Goal: Task Accomplishment & Management: Manage account settings

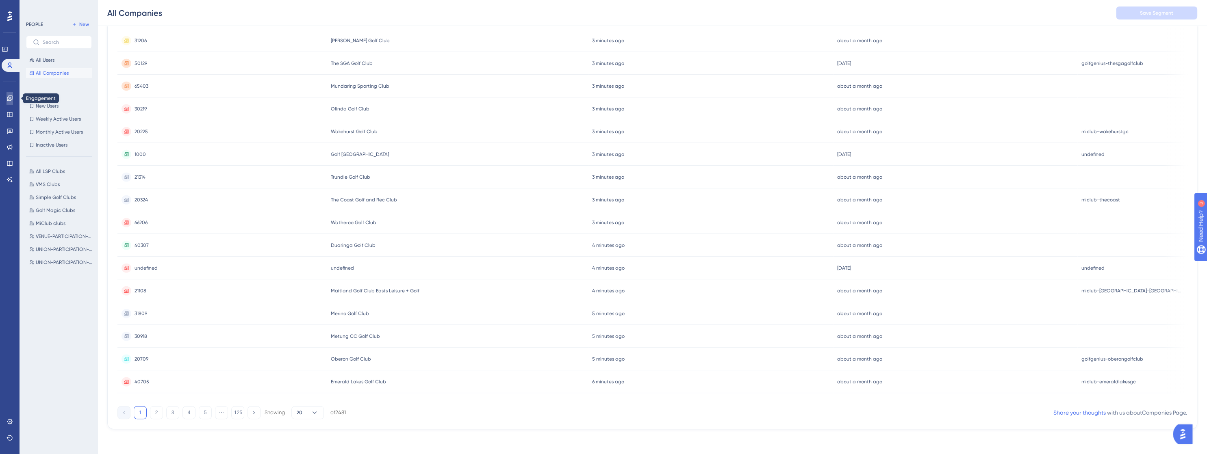
click at [8, 96] on icon at bounding box center [9, 98] width 6 height 6
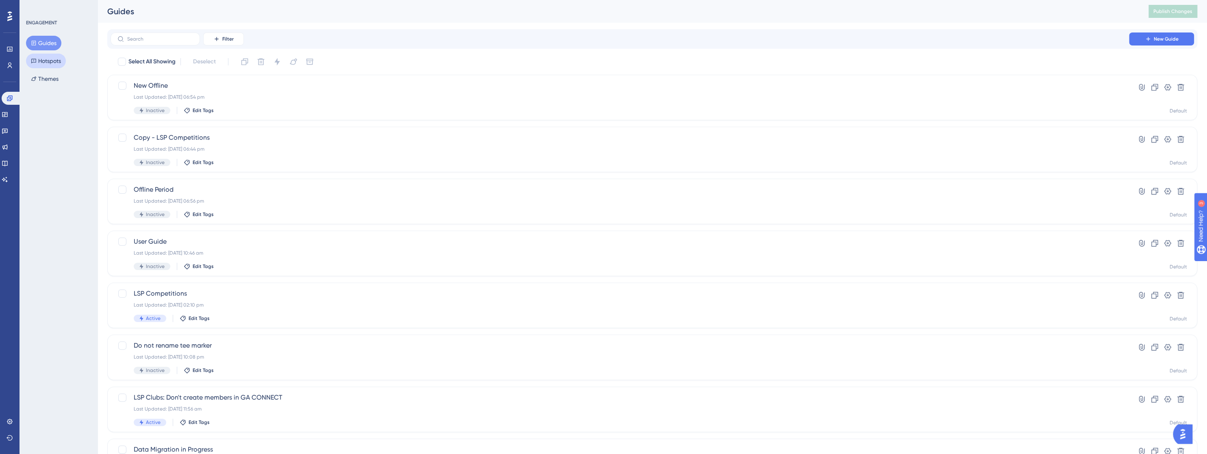
click at [54, 60] on button "Hotspots" at bounding box center [46, 61] width 40 height 15
click at [7, 48] on icon at bounding box center [9, 49] width 5 height 5
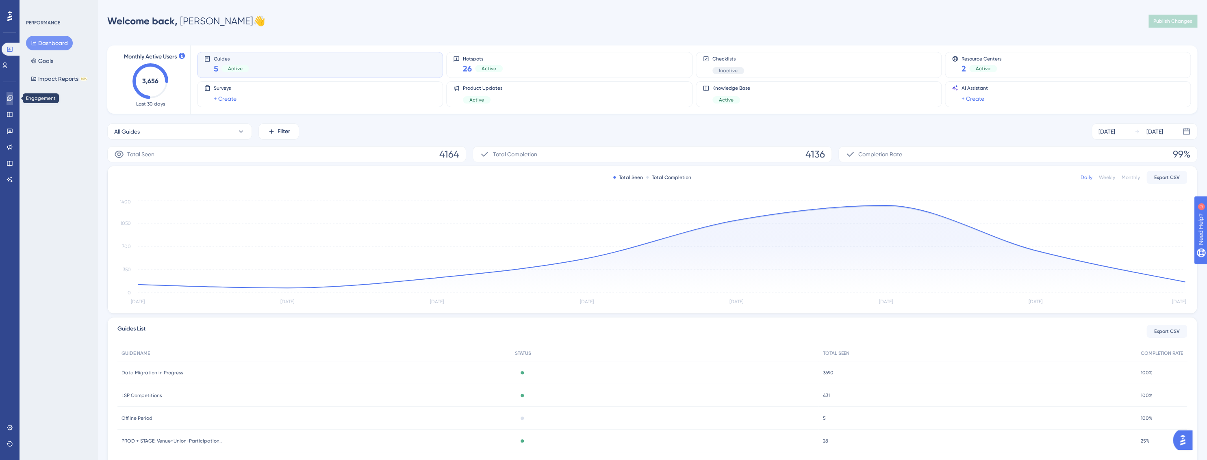
click at [9, 98] on icon at bounding box center [9, 98] width 6 height 6
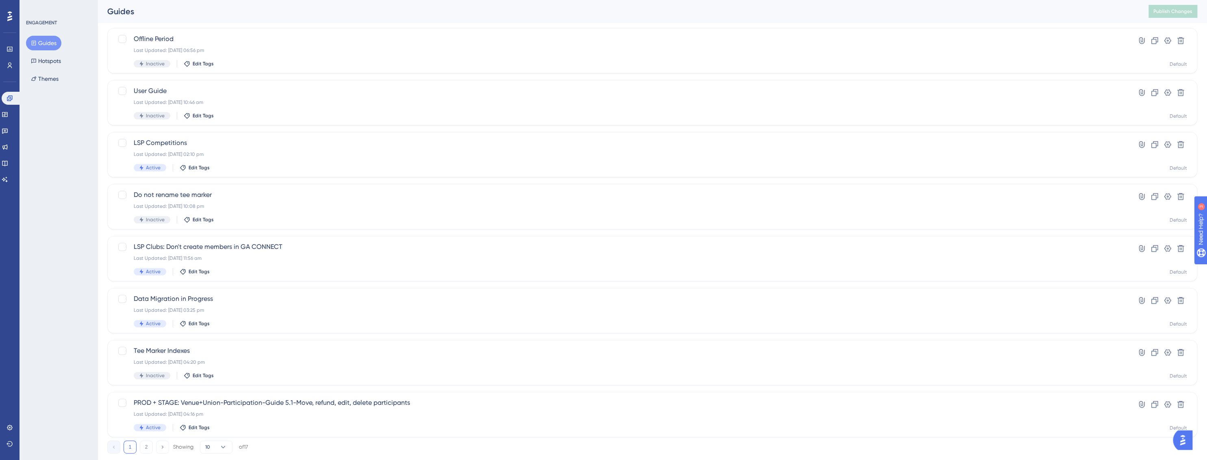
scroll to position [170, 0]
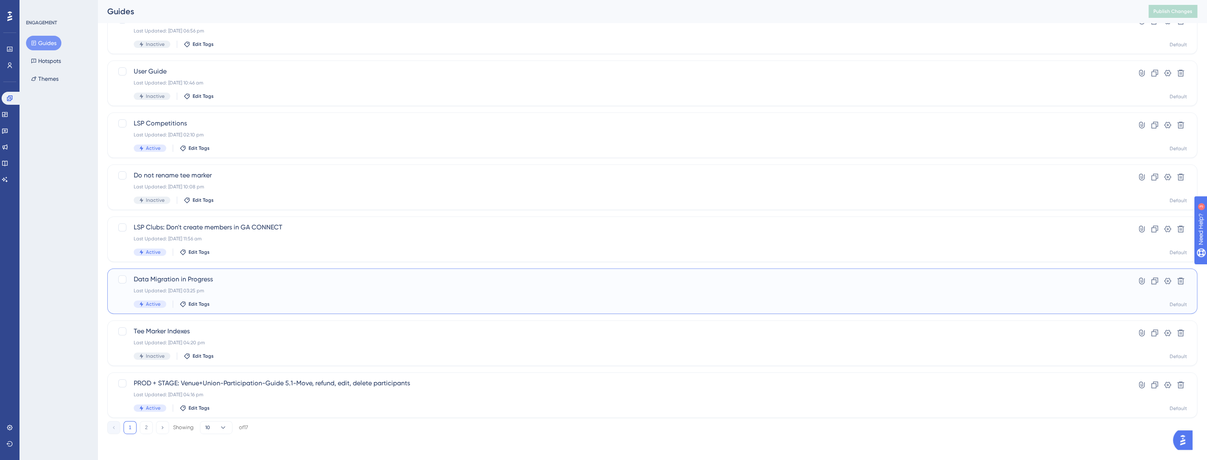
click at [282, 288] on div "Last Updated: [DATE] 03:25 pm" at bounding box center [620, 291] width 972 height 6
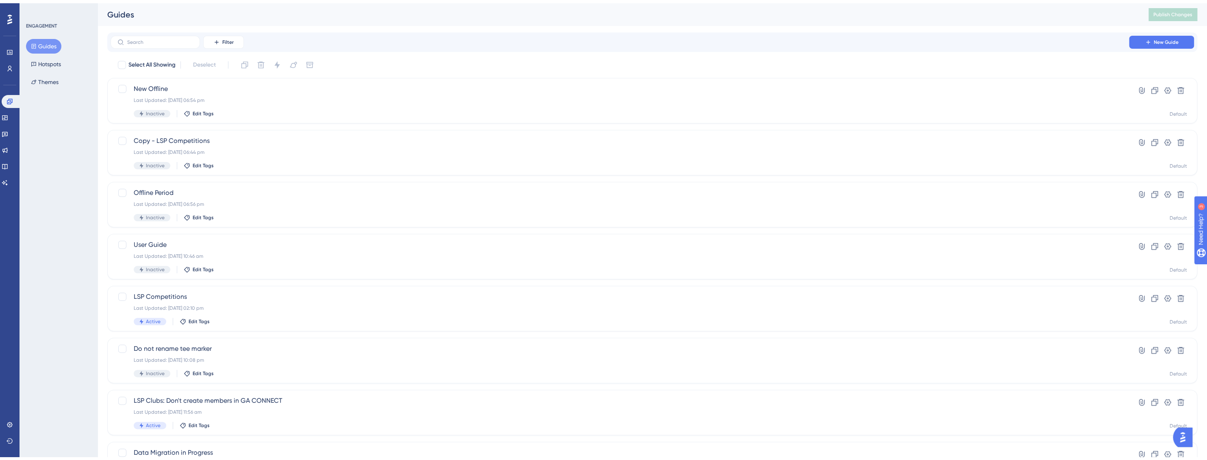
scroll to position [144, 0]
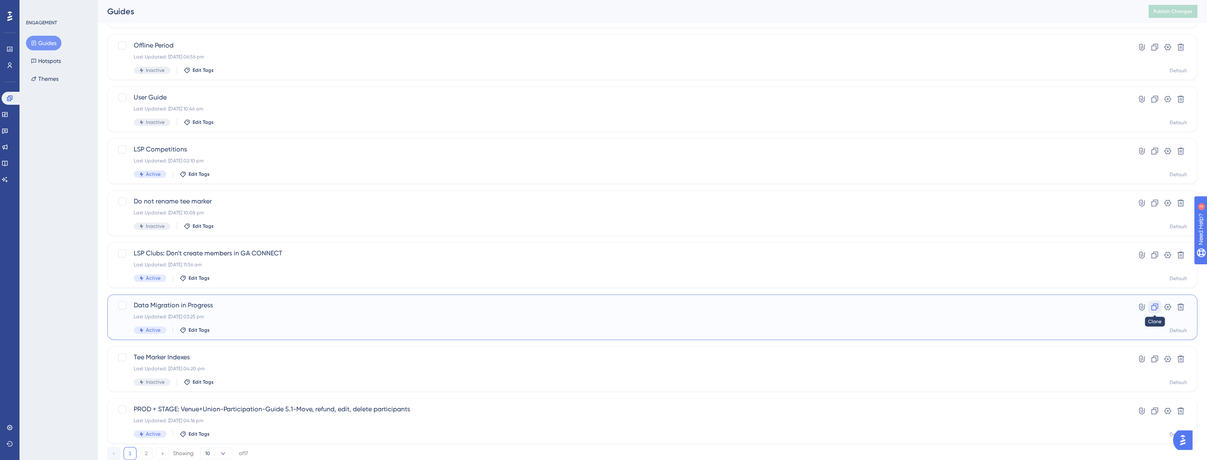
click at [1152, 307] on icon at bounding box center [1154, 307] width 8 height 8
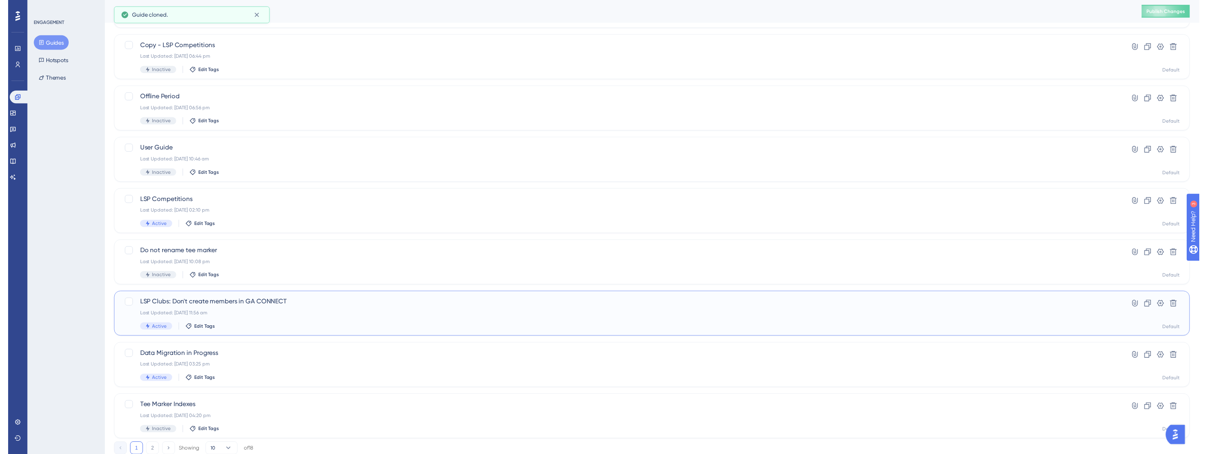
scroll to position [0, 0]
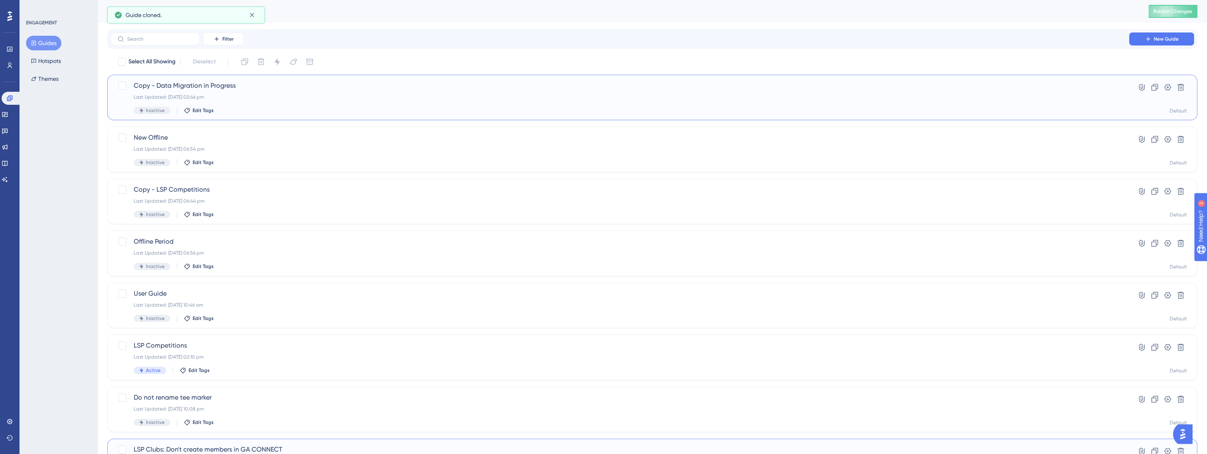
click at [201, 86] on span "Copy - Data Migration in Progress" at bounding box center [620, 86] width 972 height 10
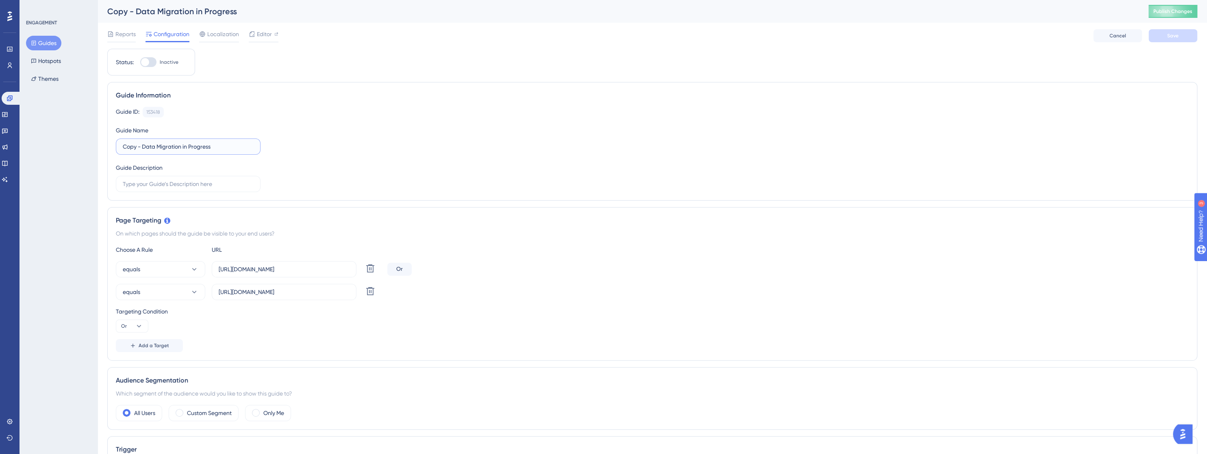
drag, startPoint x: 193, startPoint y: 147, endPoint x: 206, endPoint y: 145, distance: 12.3
click at [193, 147] on input "Copy - Data Migration in Progress" at bounding box center [188, 146] width 131 height 9
drag, startPoint x: 190, startPoint y: 143, endPoint x: 118, endPoint y: 145, distance: 72.3
click at [118, 145] on label "Copy - Data Migration in Progress" at bounding box center [188, 147] width 145 height 16
type input "Handicap Adjustments Temporarily disabled"
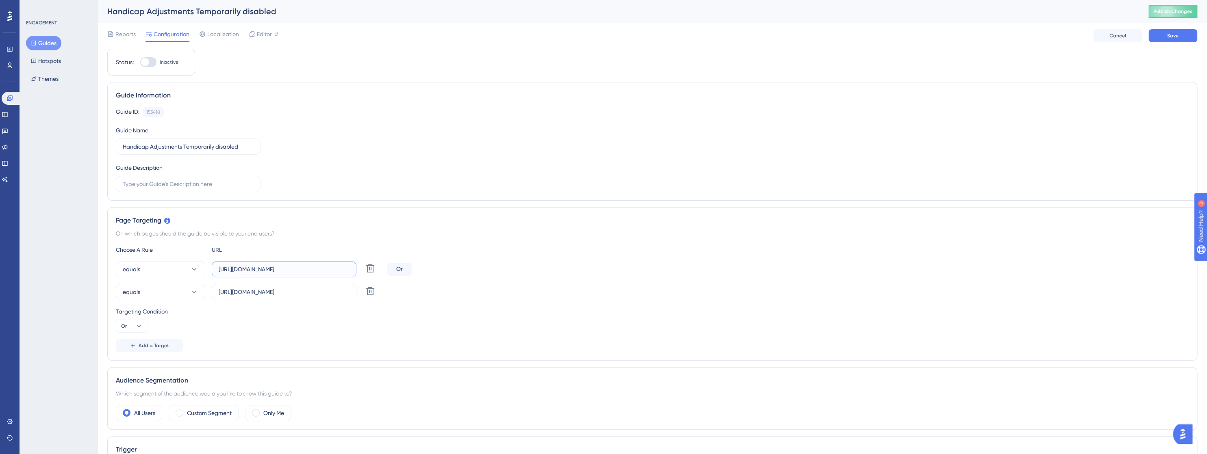
click at [342, 272] on input "[URL][DOMAIN_NAME]" at bounding box center [284, 269] width 131 height 9
click at [343, 272] on input "[URL][DOMAIN_NAME]" at bounding box center [284, 269] width 131 height 9
paste input "[DOMAIN_NAME][URL]"
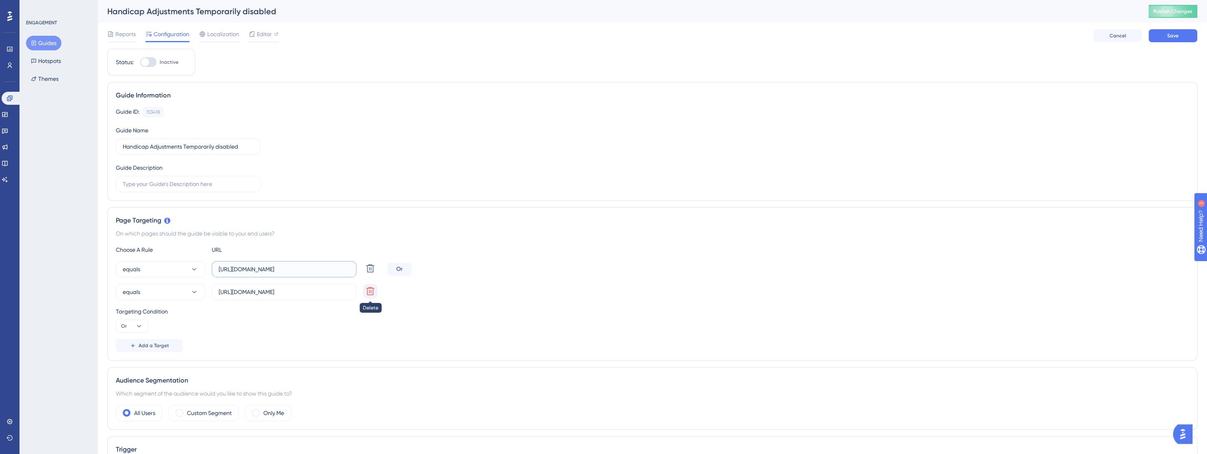
type input "[URL][DOMAIN_NAME]"
click at [369, 291] on icon at bounding box center [370, 291] width 8 height 8
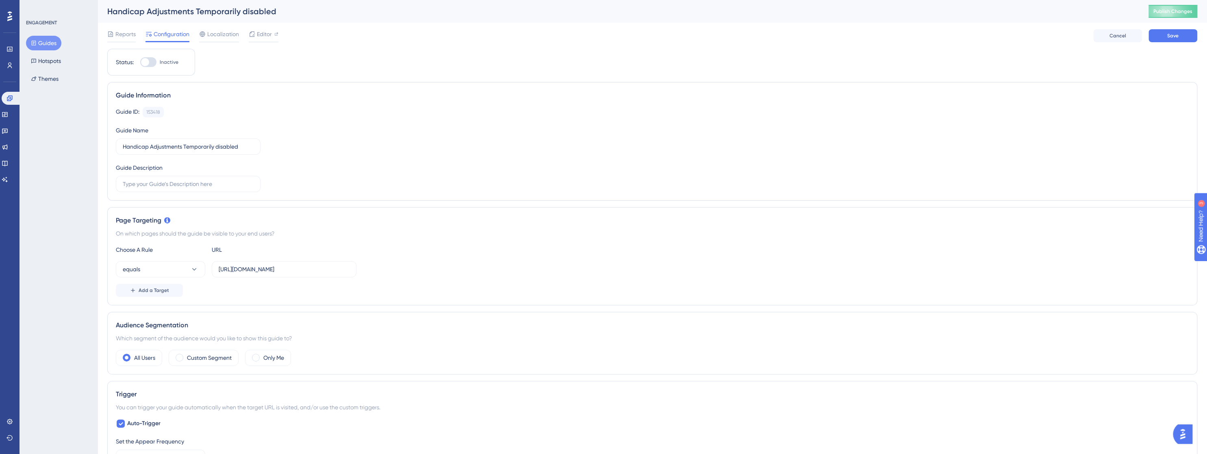
scroll to position [244, 0]
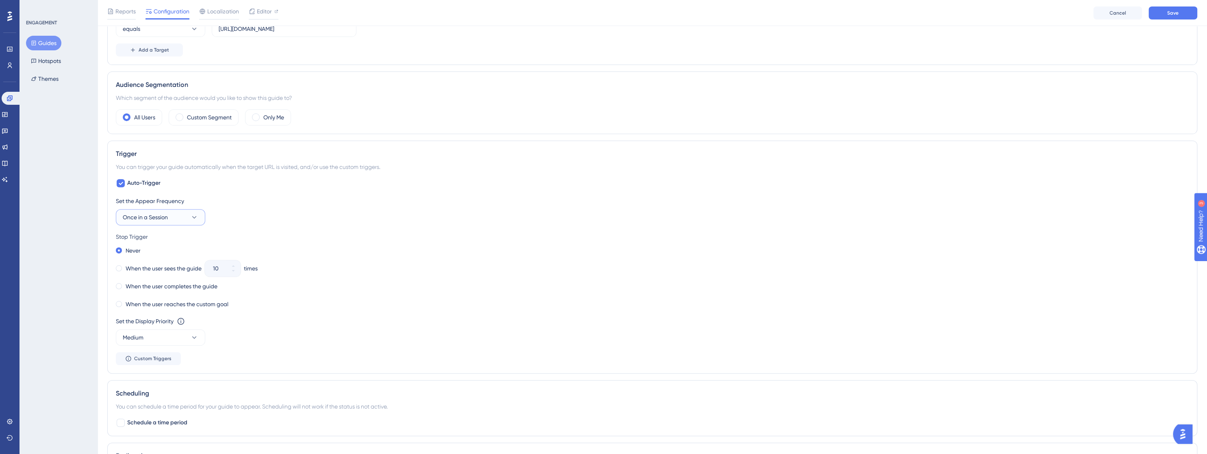
click at [196, 220] on icon at bounding box center [194, 217] width 8 height 8
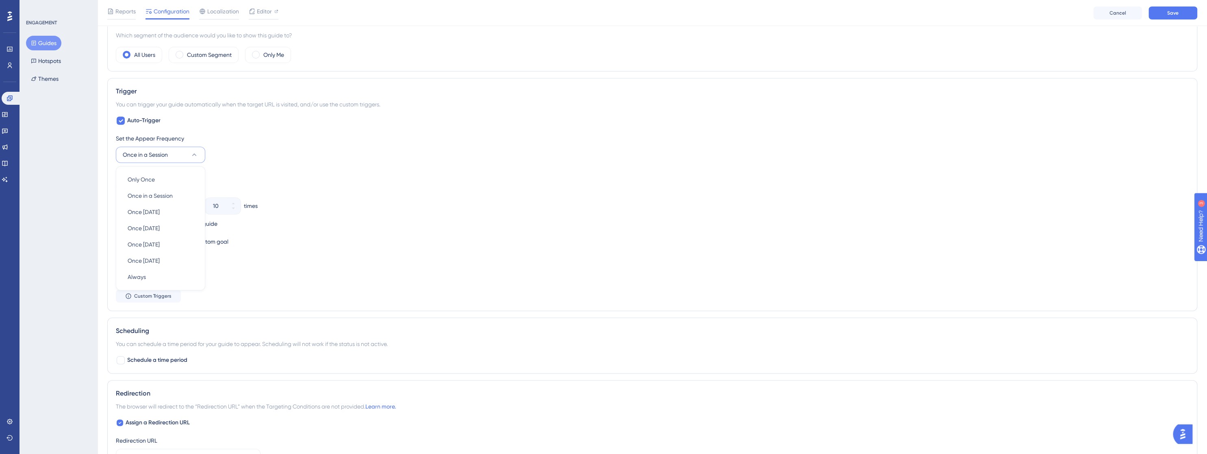
click at [327, 280] on div "Set the Display Priority This option will set the display priority between auto…" at bounding box center [652, 268] width 1072 height 29
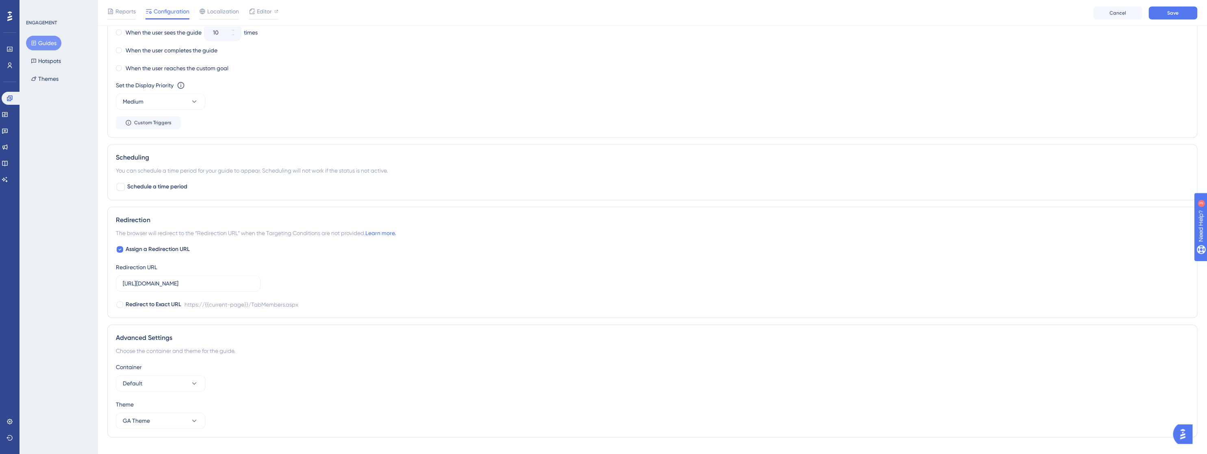
scroll to position [494, 0]
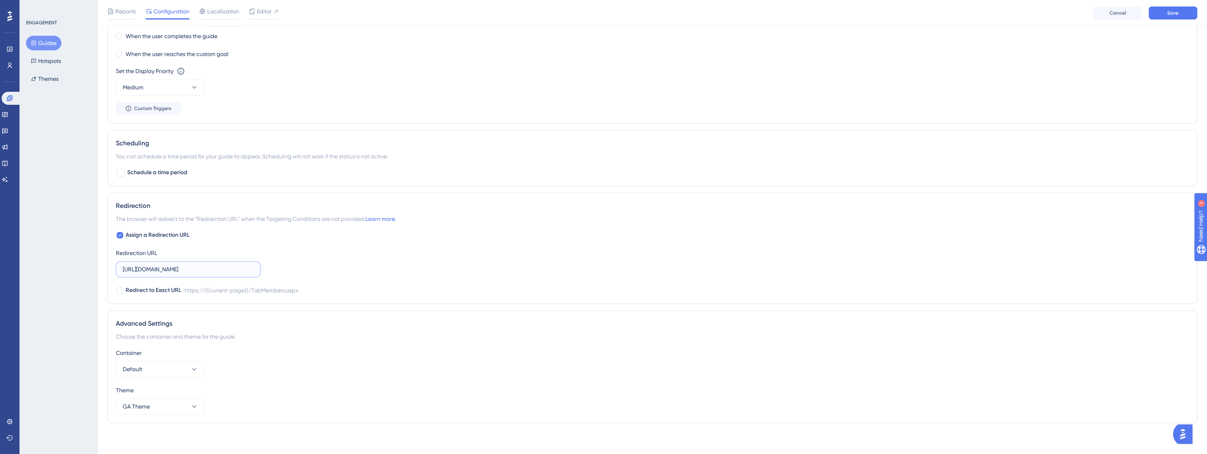
click at [209, 268] on input "[URL][DOMAIN_NAME]" at bounding box center [188, 269] width 131 height 9
paste input "[DOMAIN_NAME][URL]"
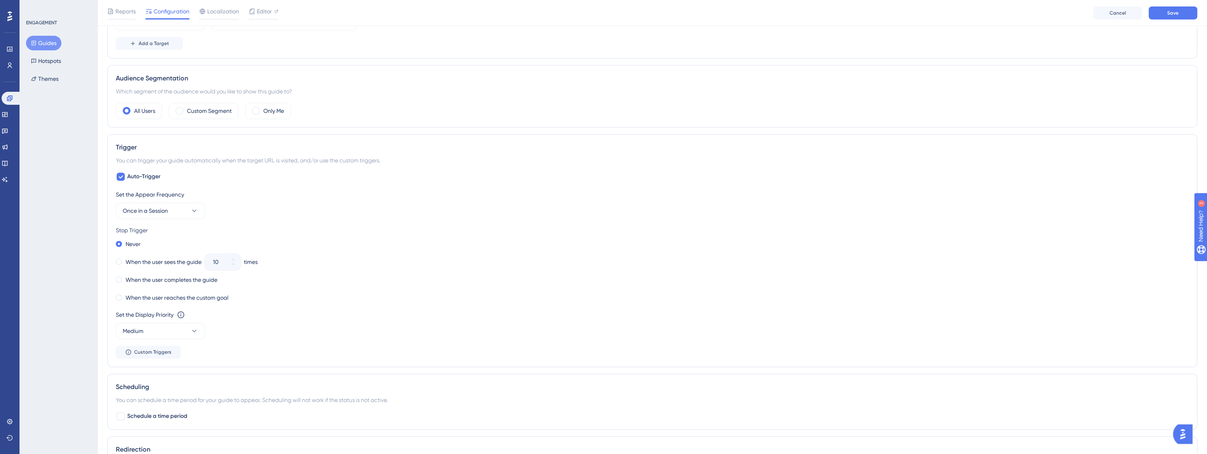
scroll to position [0, 0]
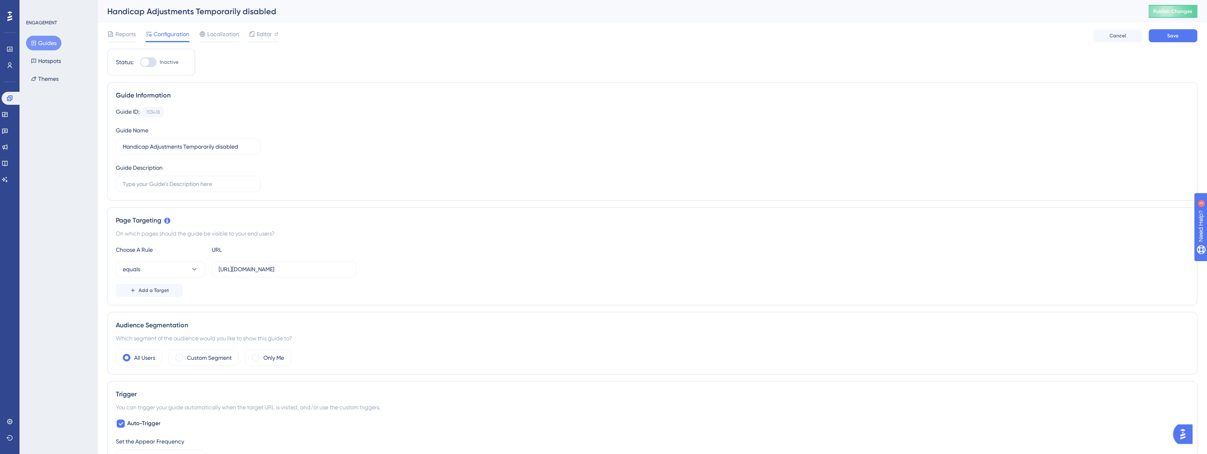
type input "[URL][DOMAIN_NAME]"
click at [146, 62] on div at bounding box center [145, 62] width 8 height 8
click at [140, 62] on input "Inactive" at bounding box center [140, 62] width 0 height 0
checkbox input "true"
click at [1172, 30] on button "Save" at bounding box center [1172, 35] width 49 height 13
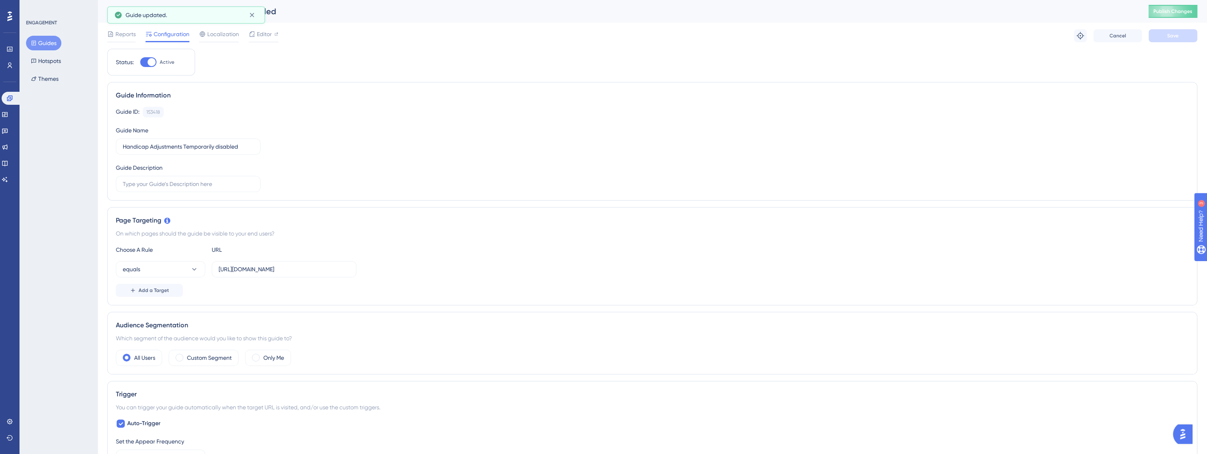
click at [1177, 14] on span "Publish Changes" at bounding box center [1172, 11] width 39 height 6
click at [268, 32] on span "Editor" at bounding box center [264, 34] width 15 height 10
click at [52, 64] on button "Hotspots" at bounding box center [46, 61] width 40 height 15
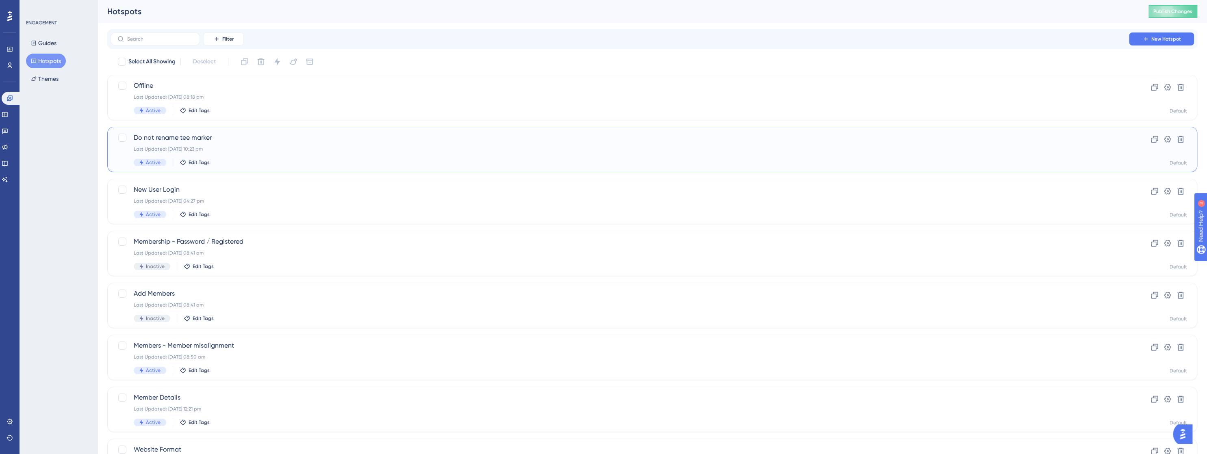
click at [143, 162] on icon at bounding box center [142, 163] width 6 height 6
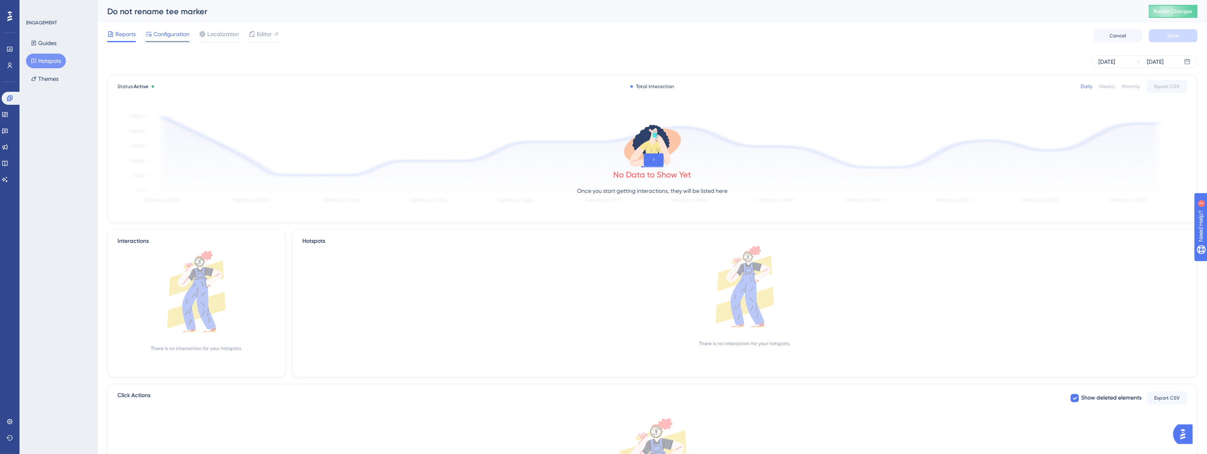
click at [166, 35] on span "Configuration" at bounding box center [172, 34] width 36 height 10
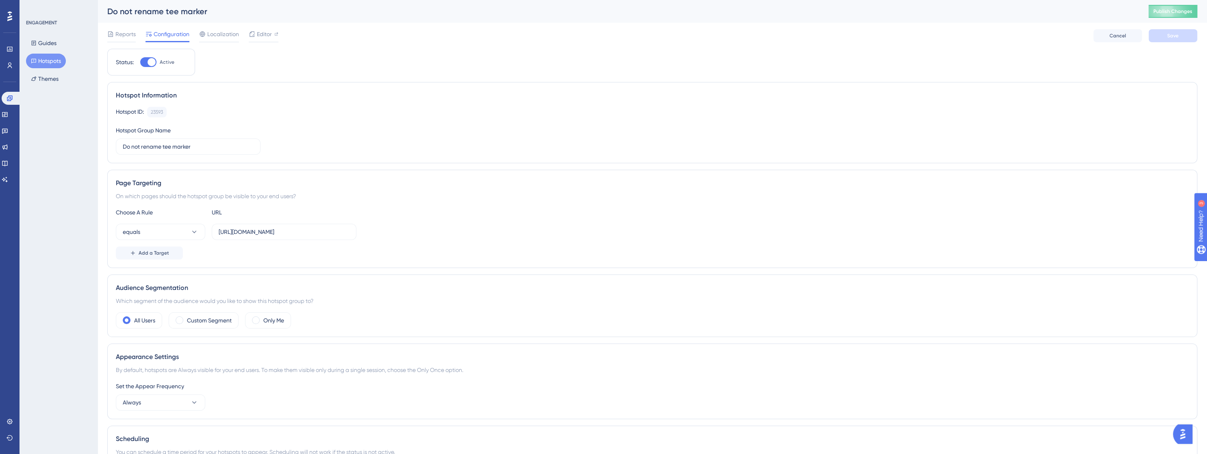
click at [149, 58] on div at bounding box center [151, 62] width 8 height 8
click at [140, 62] on input "Active" at bounding box center [140, 62] width 0 height 0
checkbox input "false"
click at [1155, 35] on button "Save" at bounding box center [1172, 35] width 49 height 13
click at [59, 62] on button "Hotspots" at bounding box center [46, 61] width 40 height 15
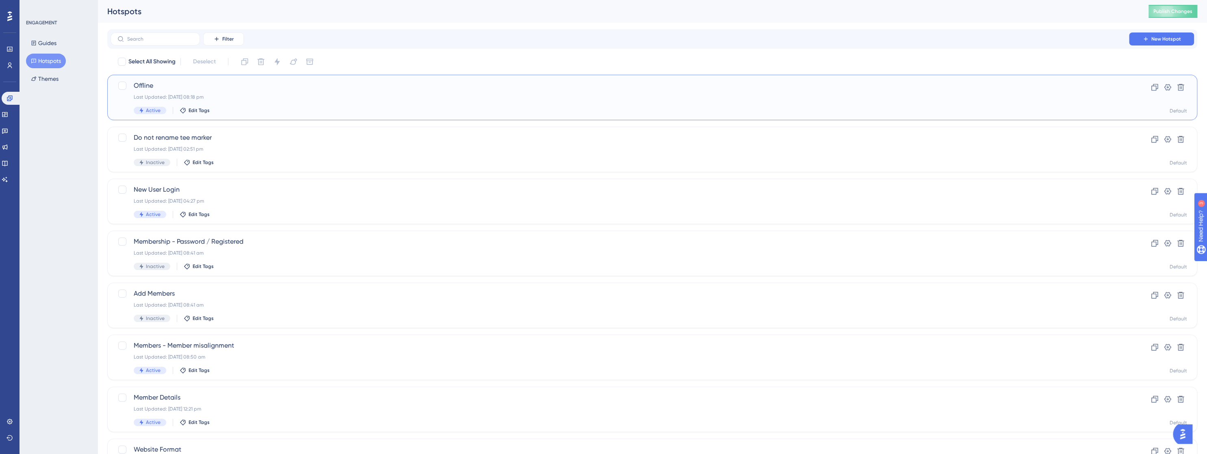
click at [197, 93] on div "Offline Last Updated: [DATE] 08:18 pm Active Edit Tags" at bounding box center [620, 97] width 972 height 33
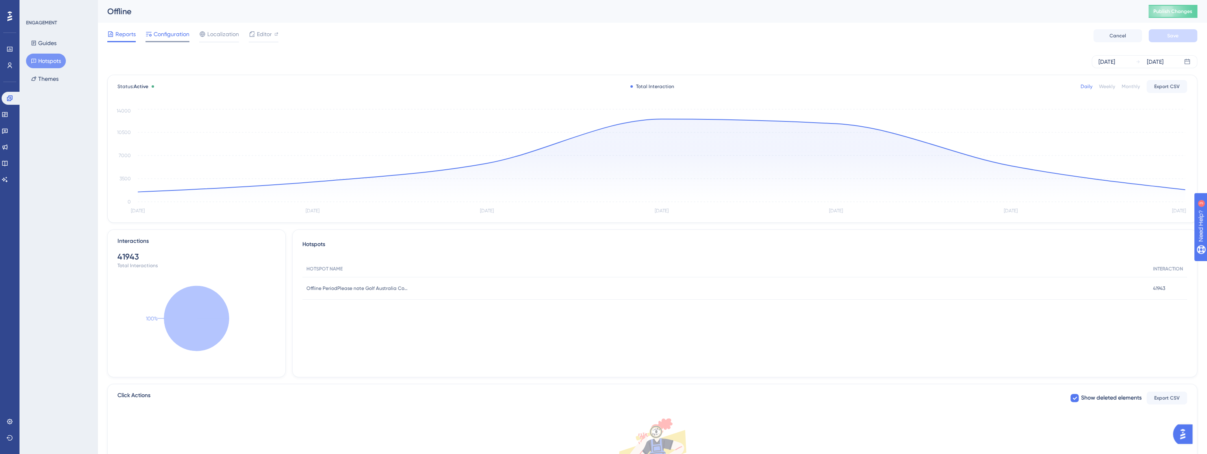
click at [180, 36] on span "Configuration" at bounding box center [172, 34] width 36 height 10
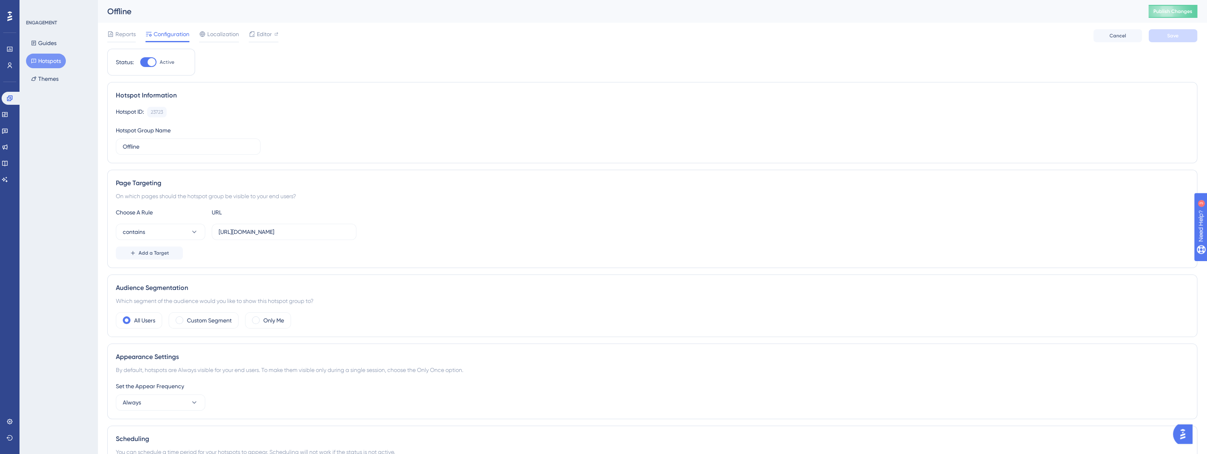
click at [148, 61] on div at bounding box center [151, 62] width 8 height 8
click at [140, 62] on input "Active" at bounding box center [140, 62] width 0 height 0
checkbox input "false"
click at [1168, 36] on span "Save" at bounding box center [1172, 35] width 11 height 6
click at [1176, 11] on span "Publish Changes" at bounding box center [1172, 11] width 39 height 6
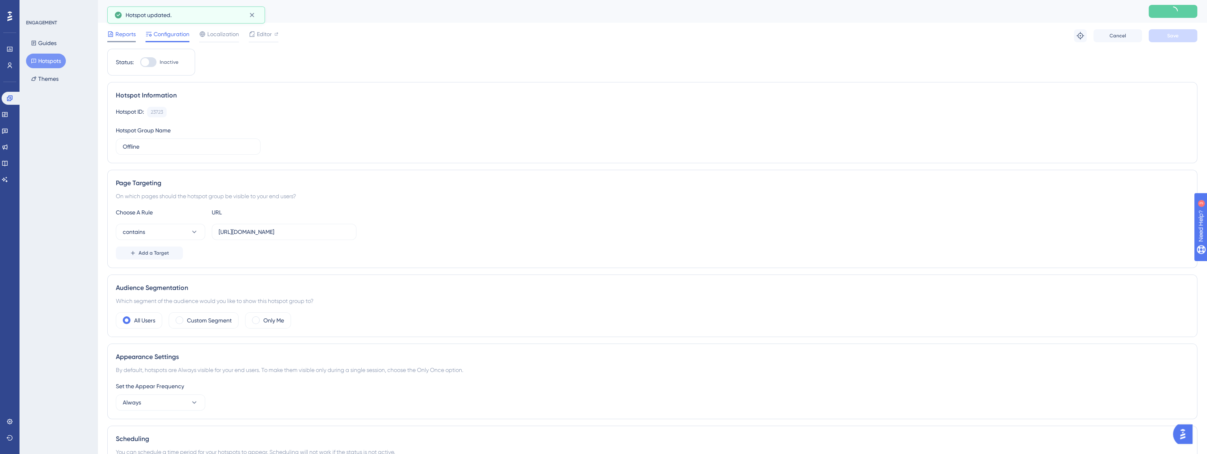
click at [118, 35] on span "Reports" at bounding box center [125, 34] width 20 height 10
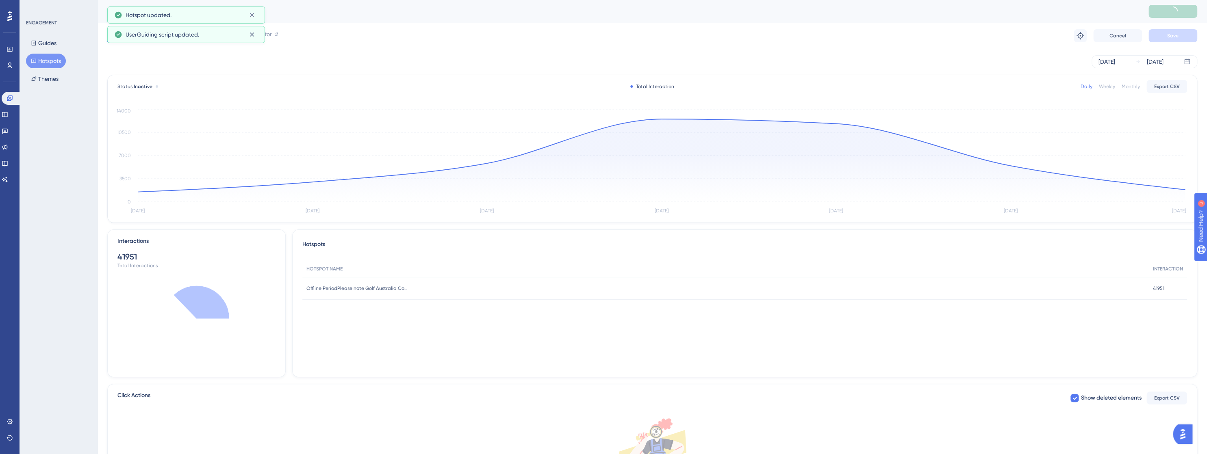
click at [54, 62] on button "Hotspots" at bounding box center [46, 61] width 40 height 15
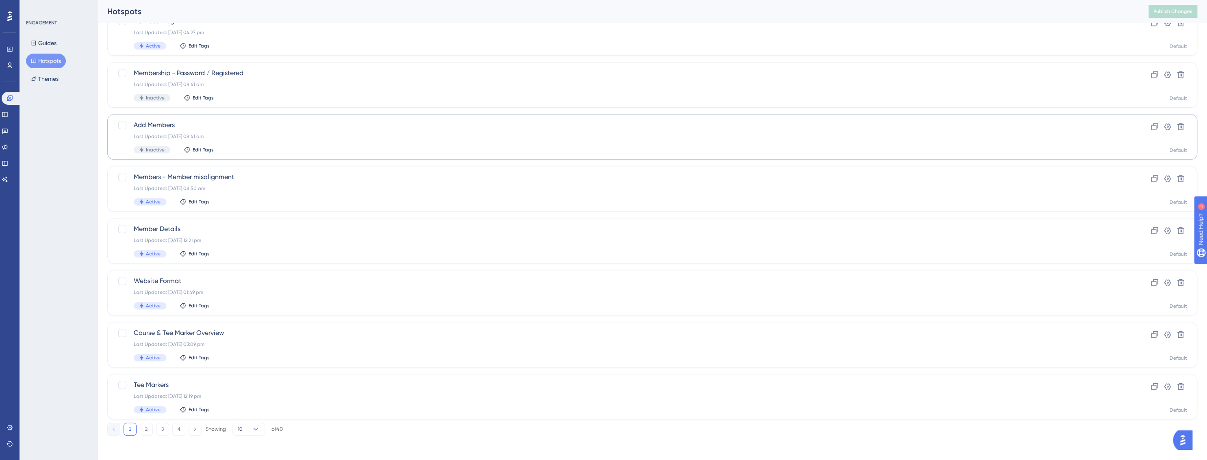
scroll to position [170, 0]
click at [247, 182] on div "Members - Member misalignment Last Updated: [DATE] 08:50 am Active Edit Tags" at bounding box center [620, 187] width 972 height 33
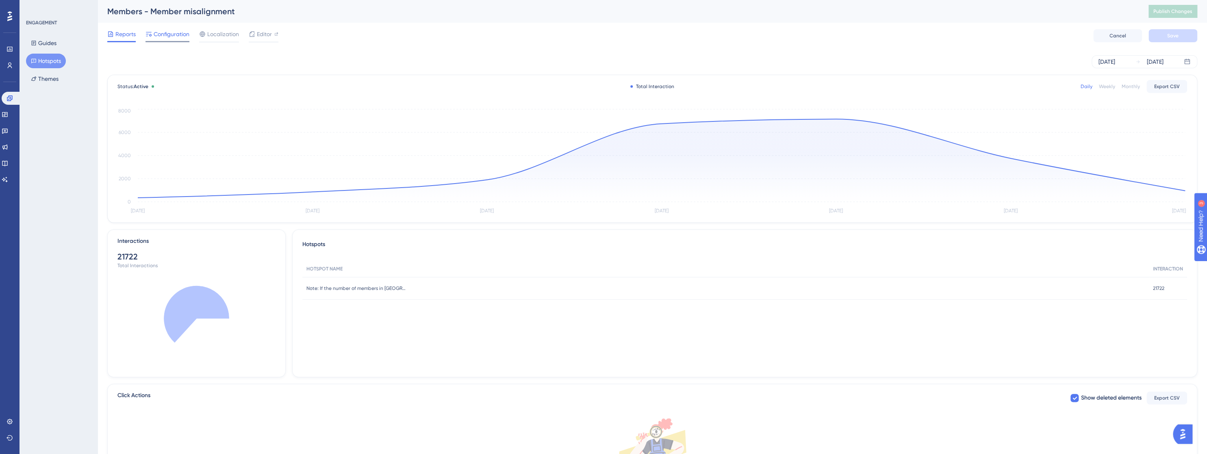
click at [171, 37] on span "Configuration" at bounding box center [172, 34] width 36 height 10
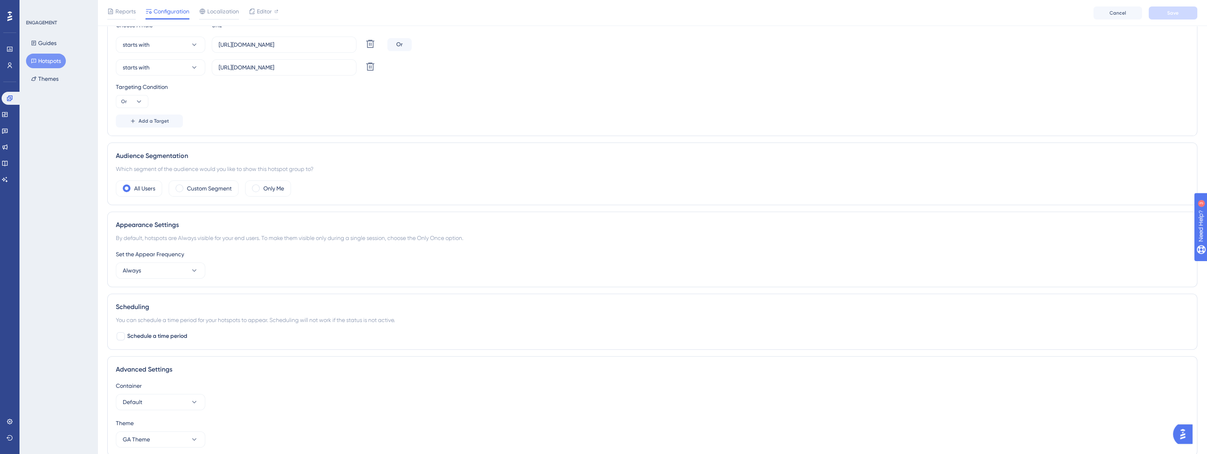
scroll to position [224, 0]
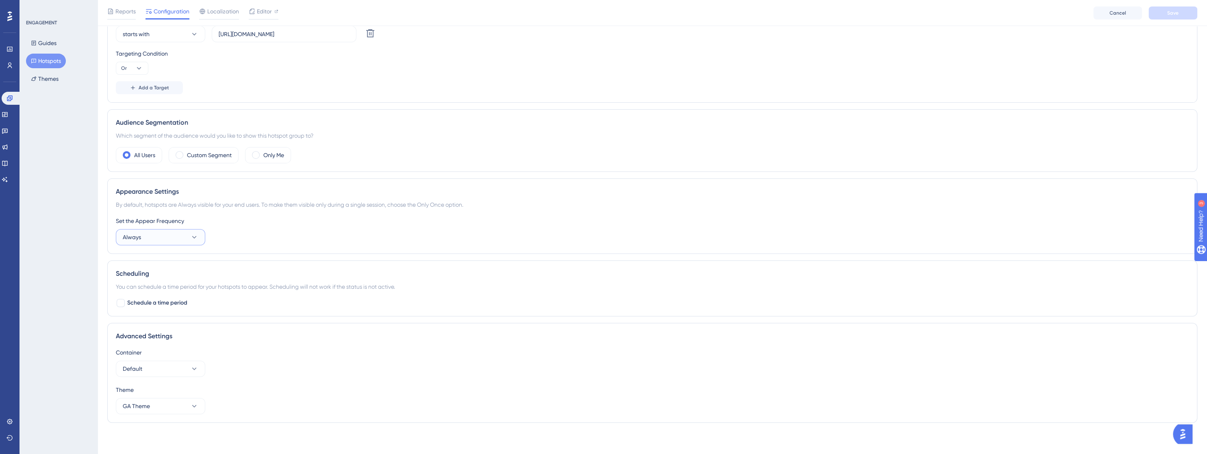
click at [199, 236] on button "Always" at bounding box center [160, 237] width 89 height 16
click at [161, 260] on div "Only Once Only Once" at bounding box center [161, 262] width 66 height 16
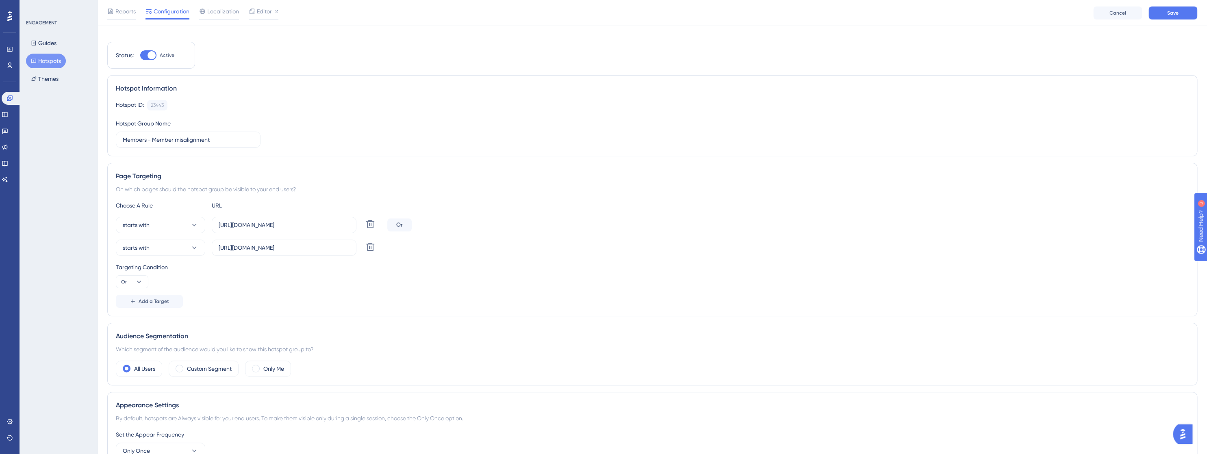
scroll to position [0, 0]
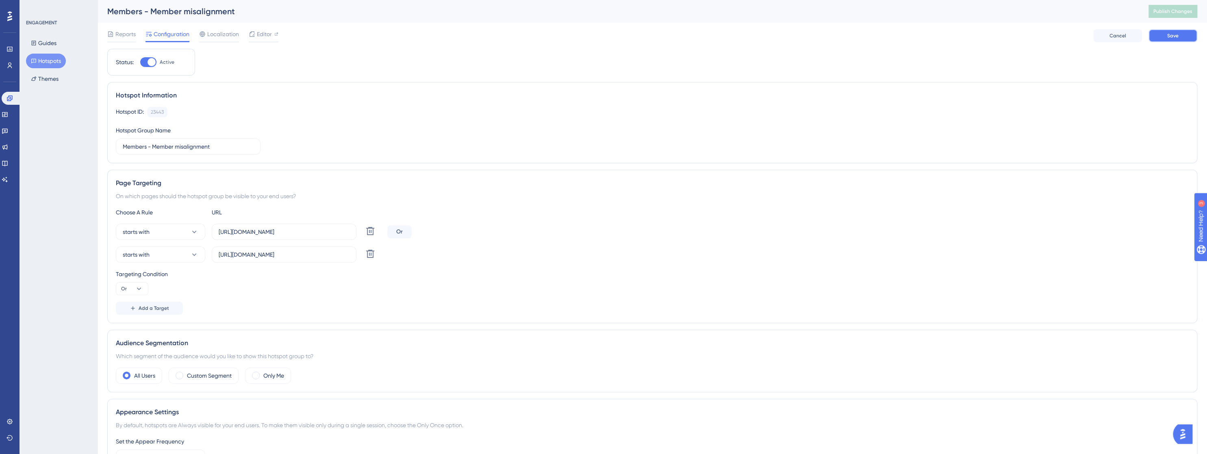
click at [1168, 38] on span "Save" at bounding box center [1172, 35] width 11 height 6
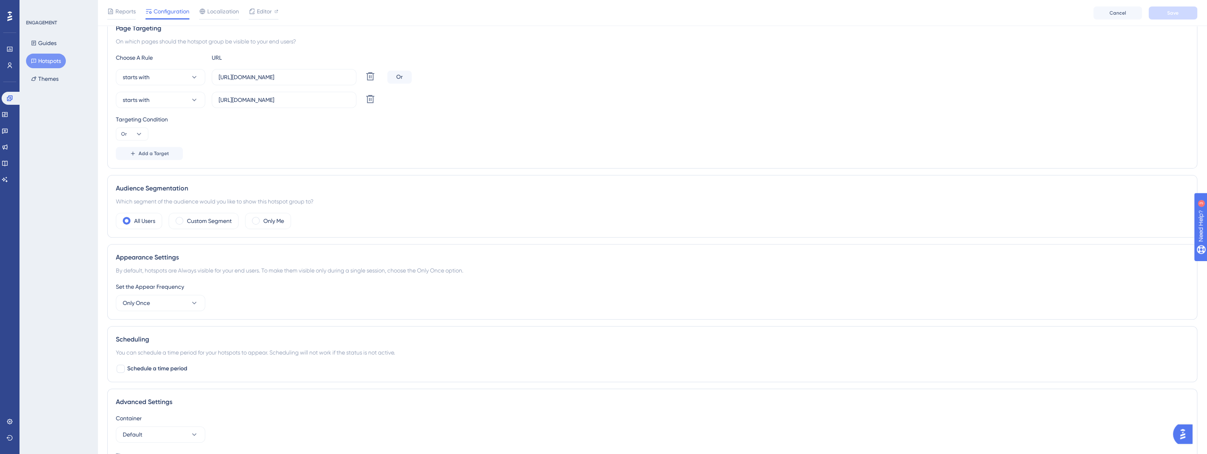
scroll to position [162, 0]
click at [196, 297] on icon at bounding box center [194, 299] width 8 height 8
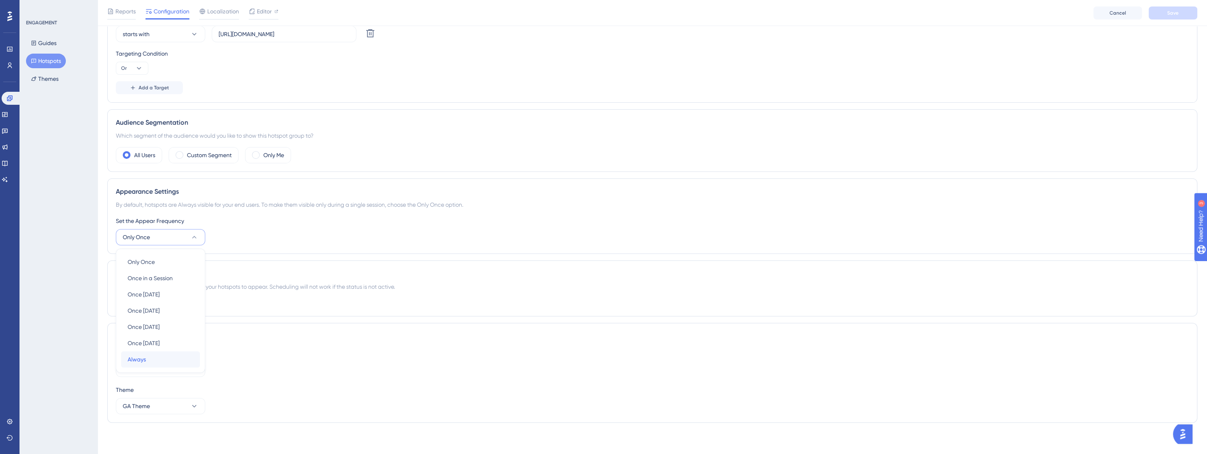
click at [184, 353] on div "Always Always" at bounding box center [161, 359] width 66 height 16
click at [1158, 12] on button "Save" at bounding box center [1172, 12] width 49 height 13
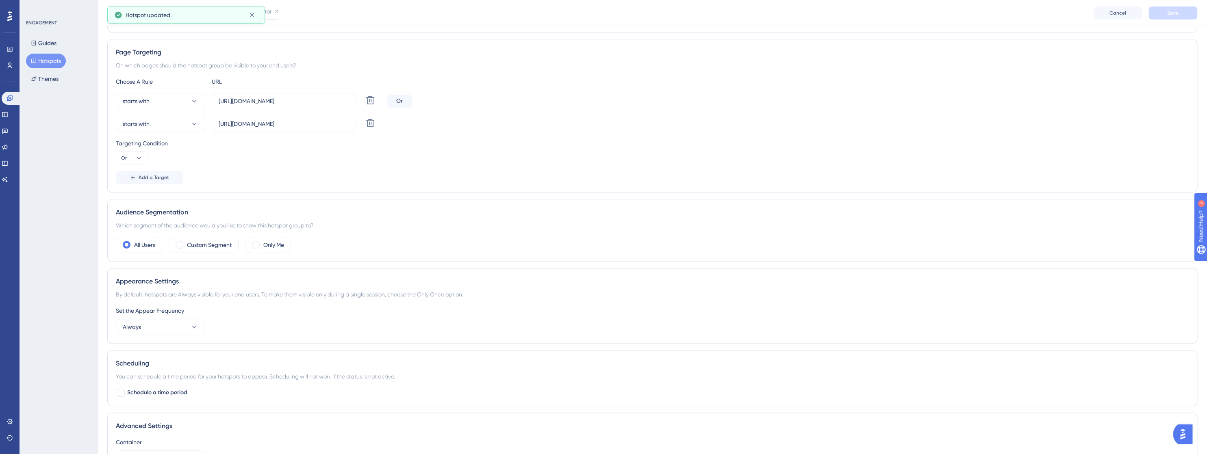
scroll to position [0, 0]
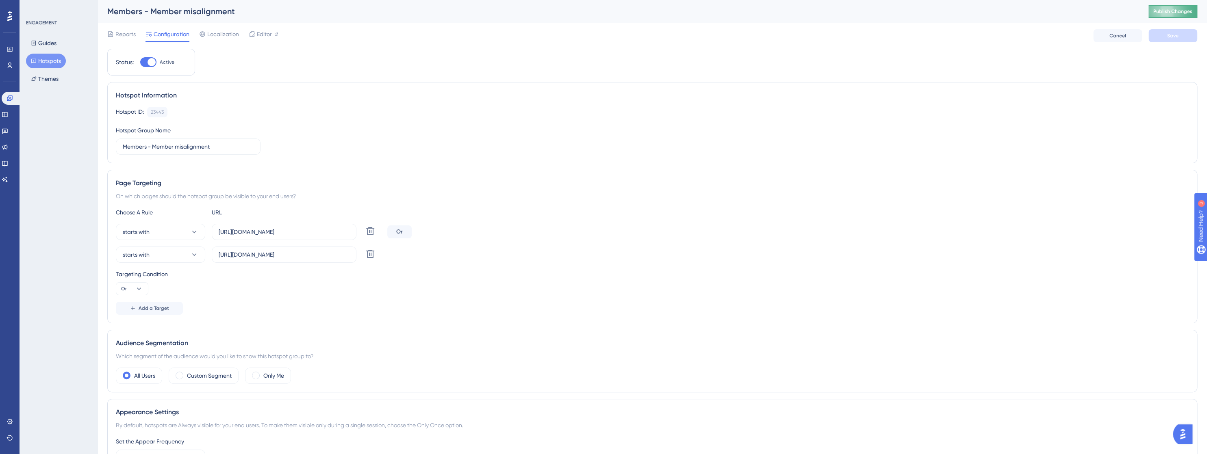
click at [1171, 15] on button "Publish Changes" at bounding box center [1172, 11] width 49 height 13
click at [260, 232] on input "[URL][DOMAIN_NAME]" at bounding box center [284, 231] width 131 height 9
click at [48, 42] on button "Guides" at bounding box center [43, 43] width 35 height 15
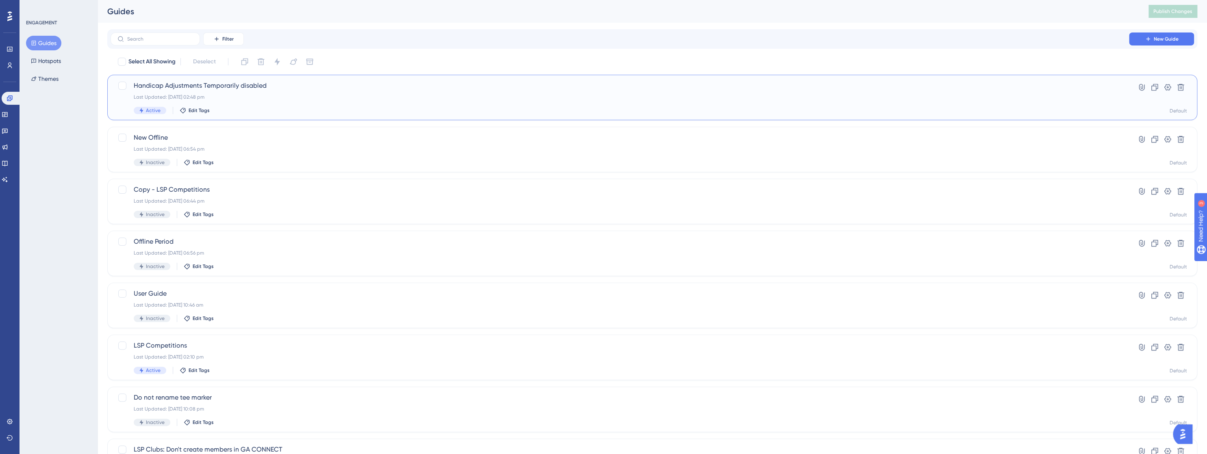
click at [240, 95] on div "Last Updated: [DATE] 02:48 pm" at bounding box center [620, 97] width 972 height 6
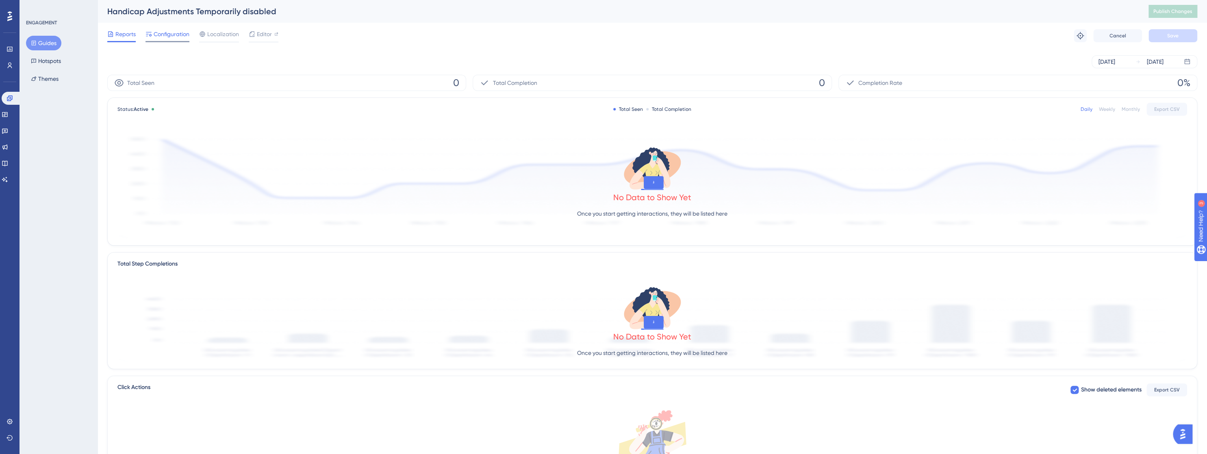
click at [170, 38] on span "Configuration" at bounding box center [172, 34] width 36 height 10
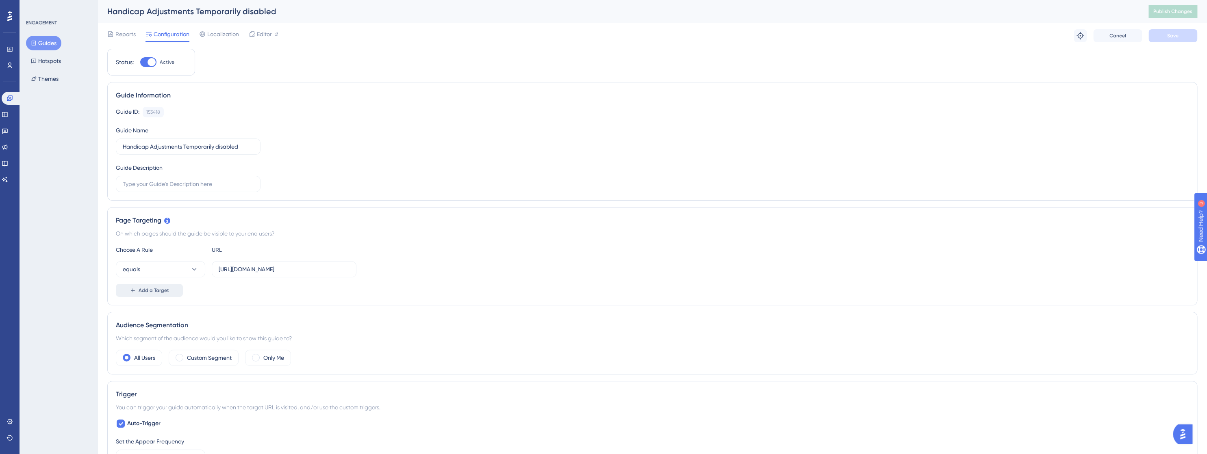
click at [169, 288] on button "Add a Target" at bounding box center [149, 290] width 67 height 13
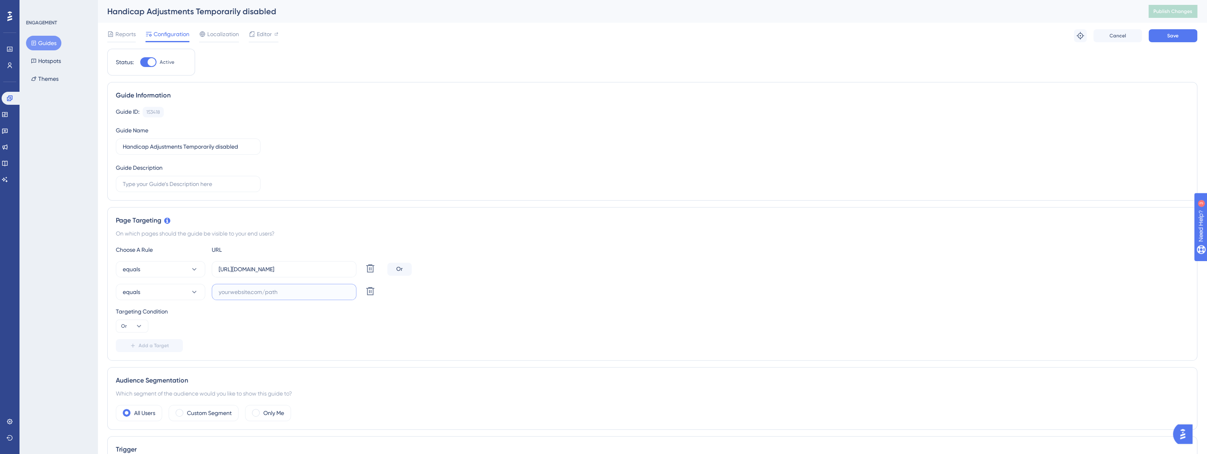
click at [225, 293] on input "text" at bounding box center [284, 292] width 131 height 9
paste input "[URL][DOMAIN_NAME]"
type input "[URL][DOMAIN_NAME]"
click at [195, 268] on icon at bounding box center [194, 269] width 8 height 8
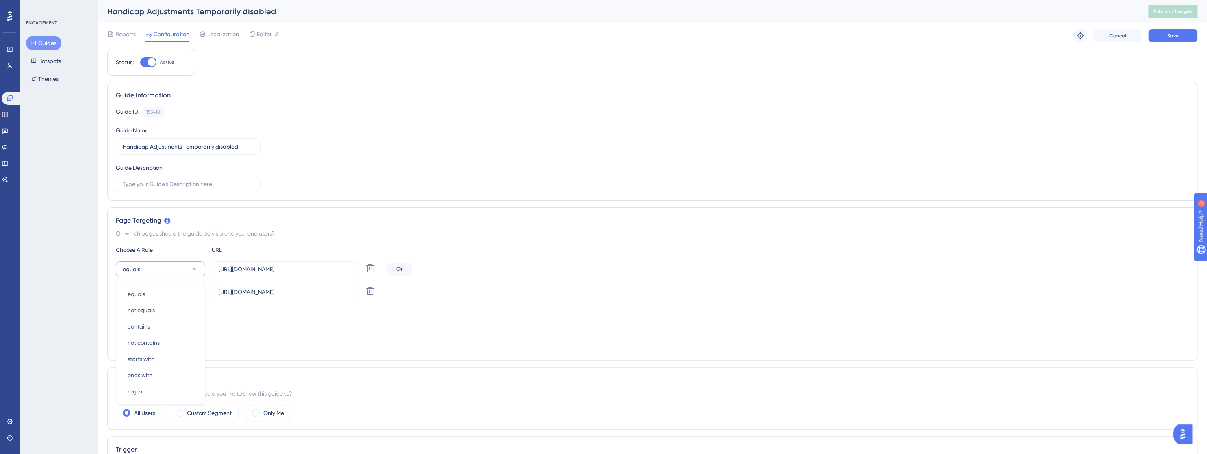
scroll to position [115, 0]
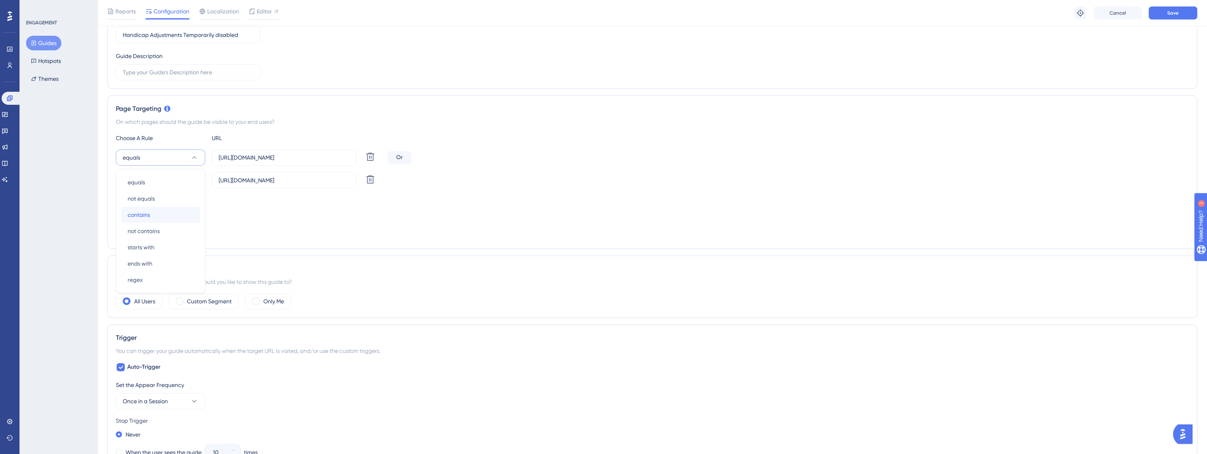
click at [179, 216] on div "contains contains" at bounding box center [161, 215] width 66 height 16
click at [195, 180] on icon at bounding box center [194, 180] width 4 height 2
click at [172, 233] on div "contains contains" at bounding box center [161, 238] width 66 height 16
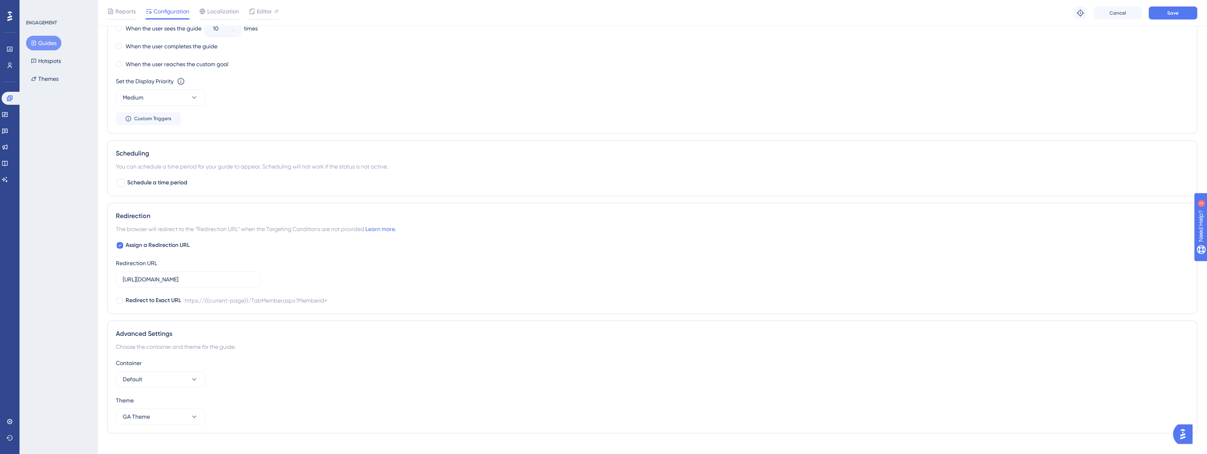
scroll to position [549, 0]
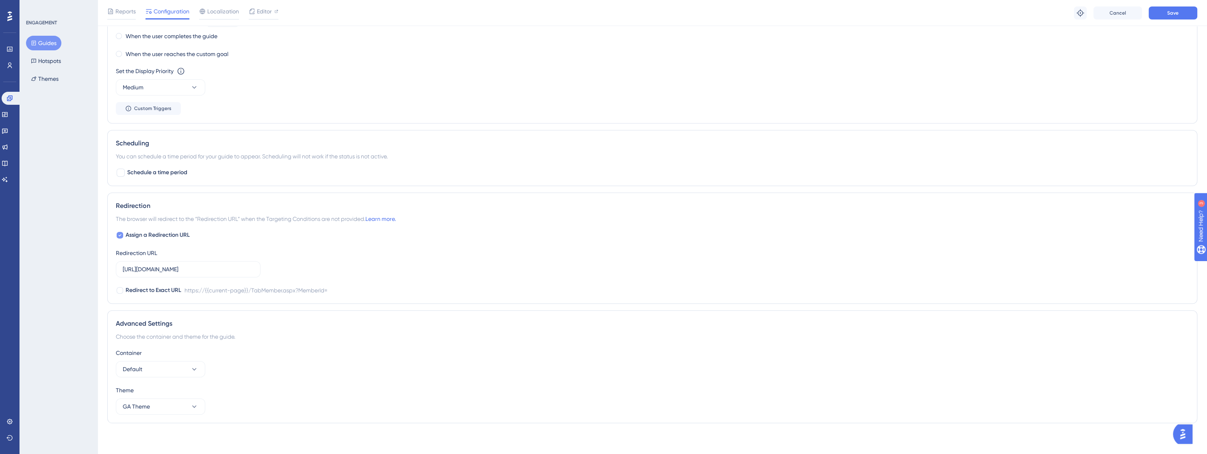
click at [120, 236] on icon at bounding box center [119, 235] width 3 height 6
checkbox input "false"
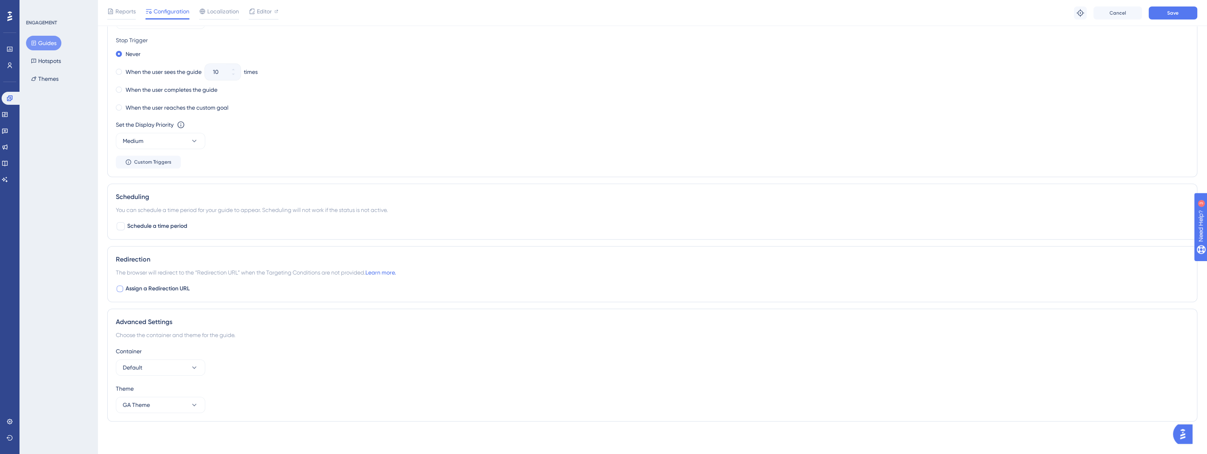
scroll to position [494, 0]
click at [1168, 15] on button "Save" at bounding box center [1172, 12] width 49 height 13
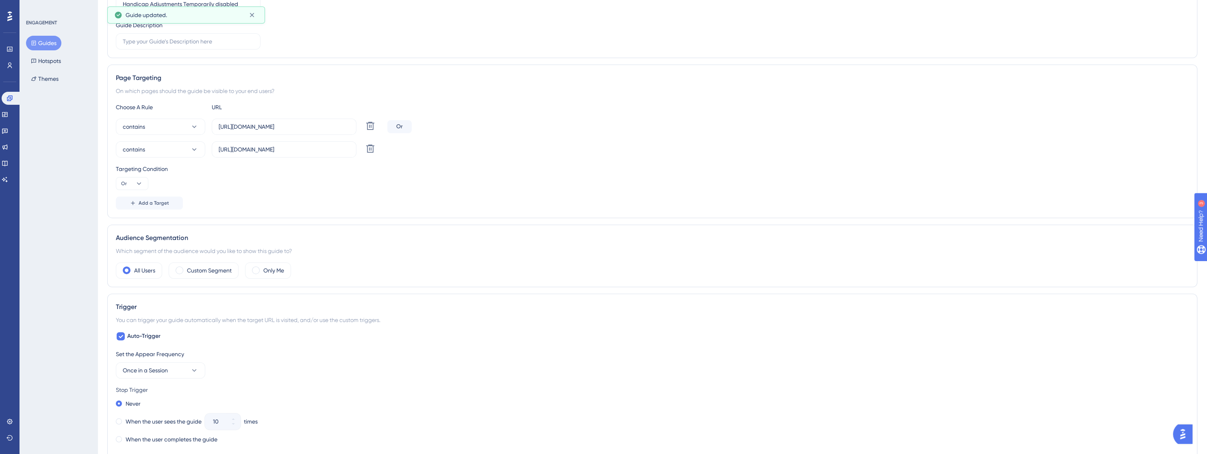
scroll to position [0, 0]
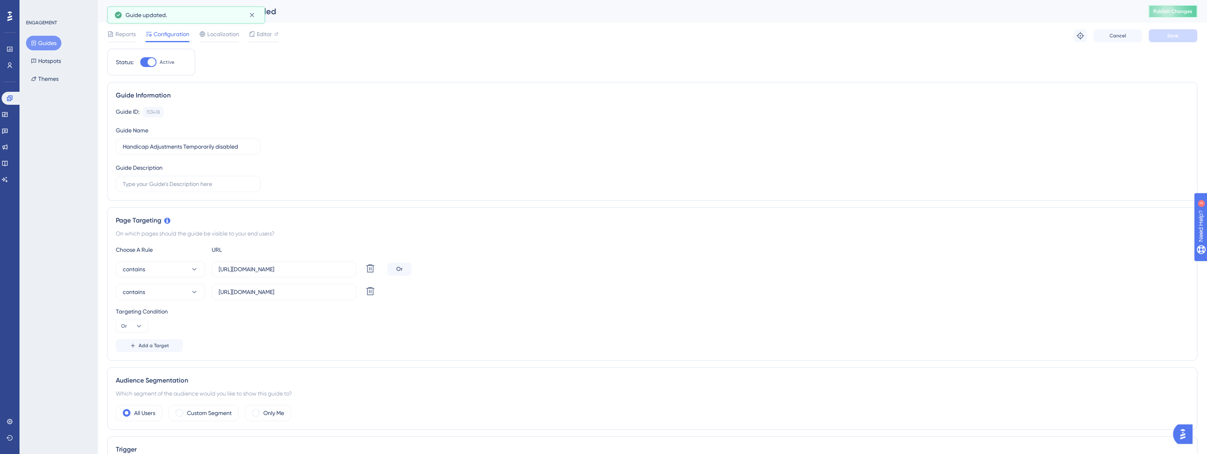
click at [1176, 13] on span "Publish Changes" at bounding box center [1172, 11] width 39 height 6
click at [47, 44] on button "Guides" at bounding box center [43, 43] width 35 height 15
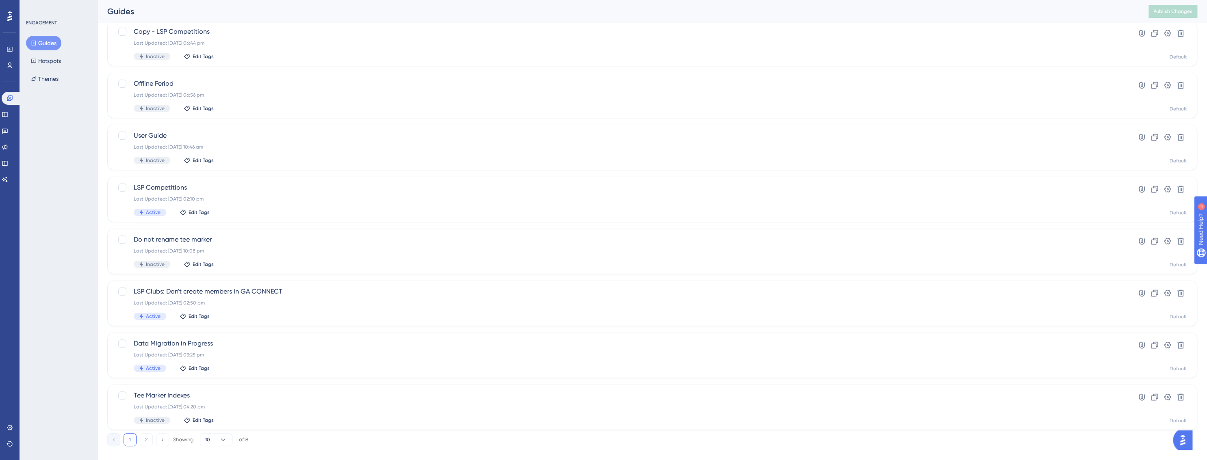
scroll to position [162, 0]
click at [150, 366] on span "Active" at bounding box center [153, 364] width 15 height 6
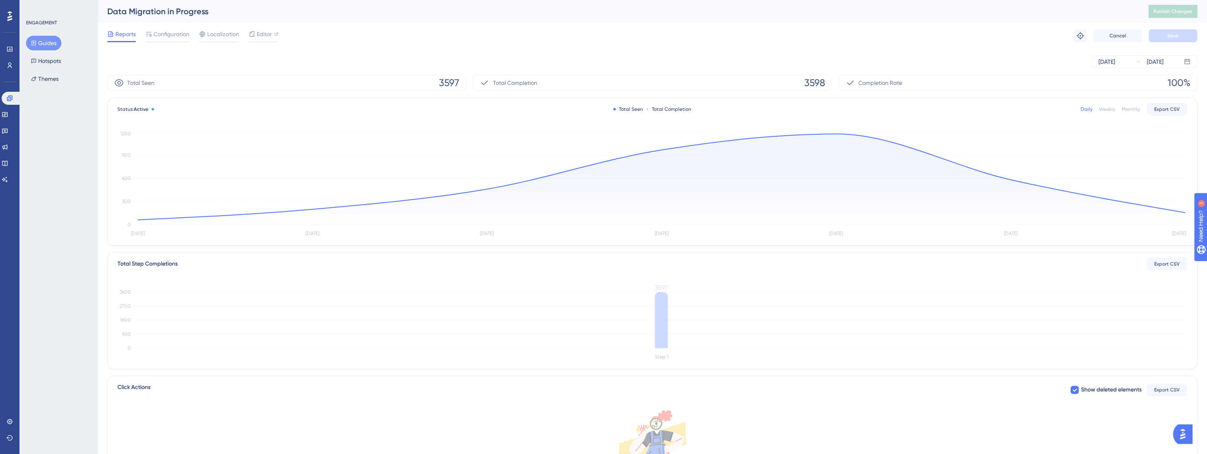
click at [50, 43] on button "Guides" at bounding box center [43, 43] width 35 height 15
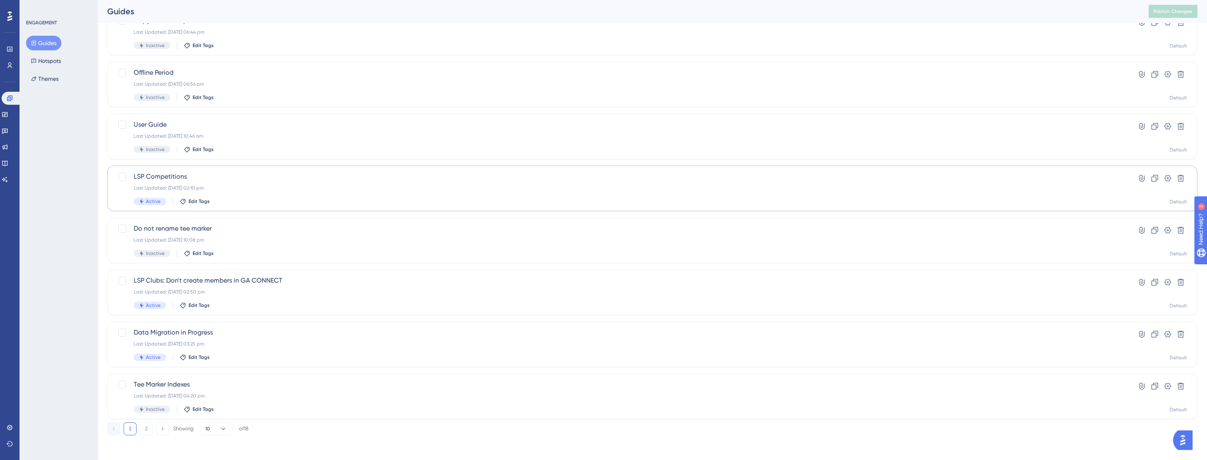
scroll to position [170, 0]
click at [145, 357] on div "Active" at bounding box center [150, 356] width 32 height 7
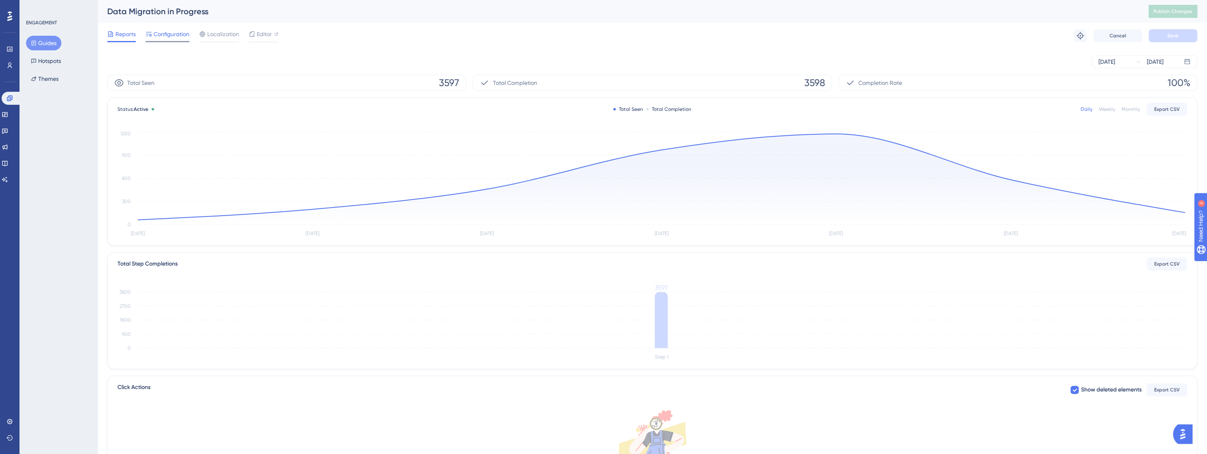
click at [181, 35] on span "Configuration" at bounding box center [172, 34] width 36 height 10
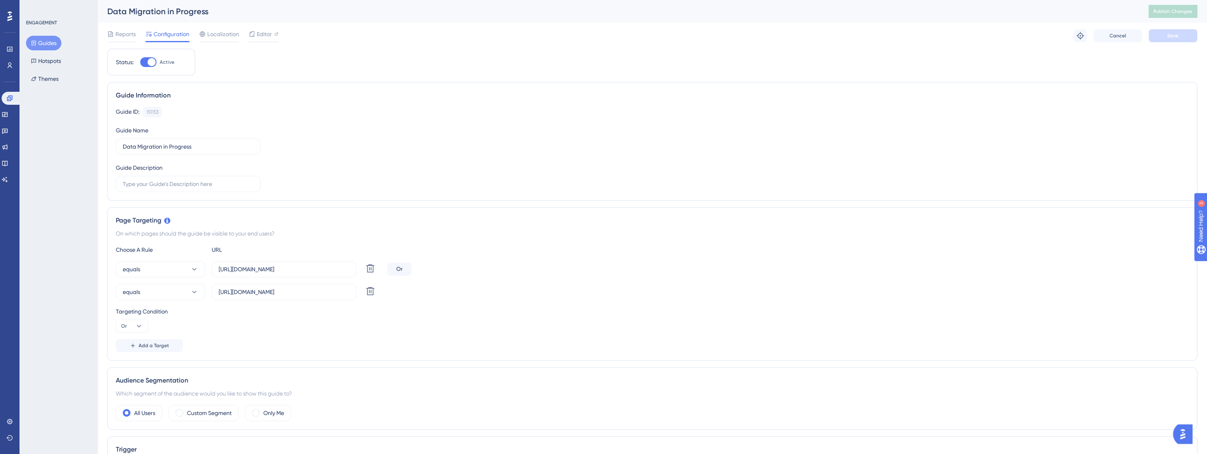
click at [149, 62] on div at bounding box center [151, 62] width 8 height 8
click at [140, 62] on input "Active" at bounding box center [140, 62] width 0 height 0
checkbox input "false"
click at [1174, 37] on span "Save" at bounding box center [1172, 35] width 11 height 6
click at [1179, 14] on span "Publish Changes" at bounding box center [1172, 11] width 39 height 6
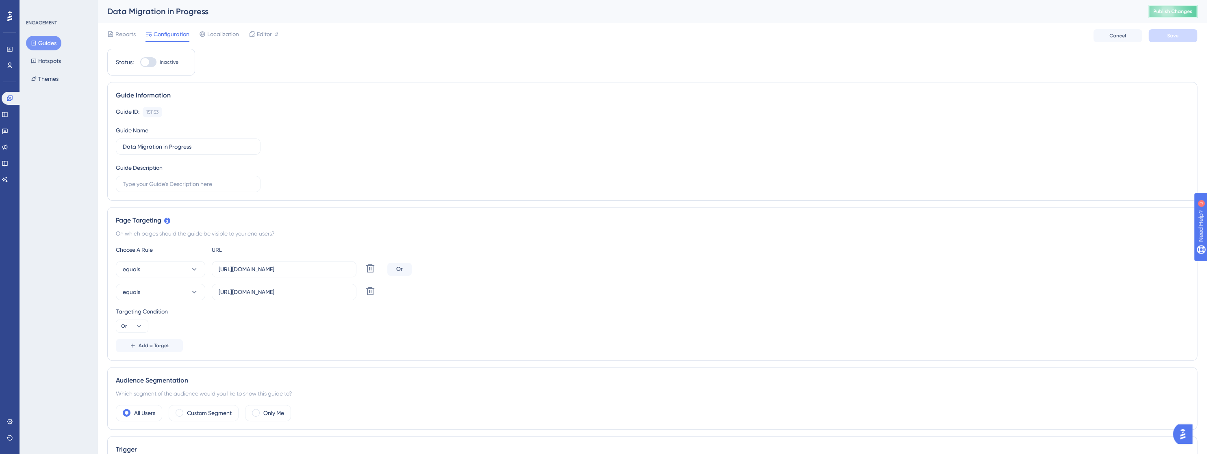
click at [1165, 8] on button "Publish Changes" at bounding box center [1172, 11] width 49 height 13
click at [48, 46] on button "Guides" at bounding box center [43, 43] width 35 height 15
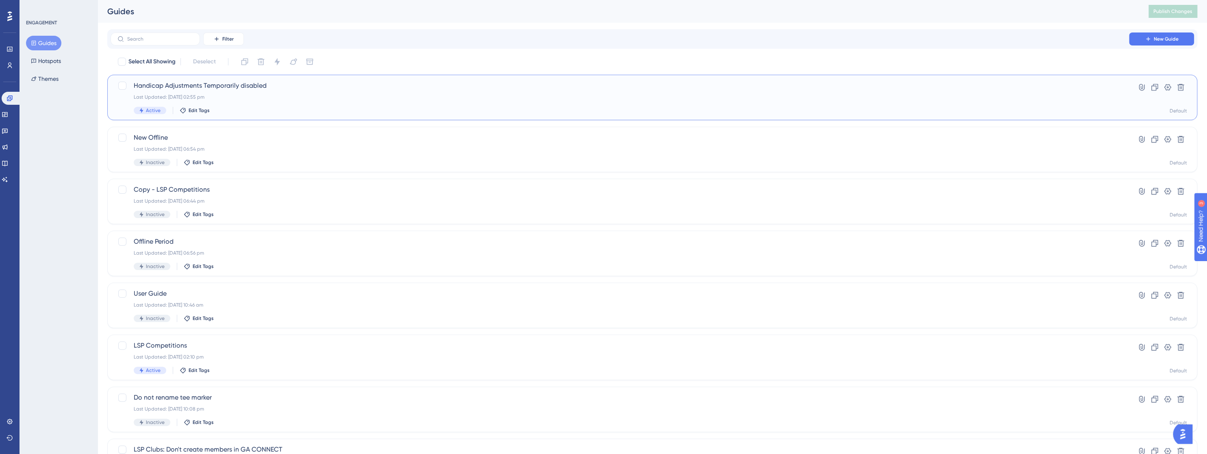
click at [350, 96] on div "Last Updated: [DATE] 02:55 pm" at bounding box center [620, 97] width 972 height 6
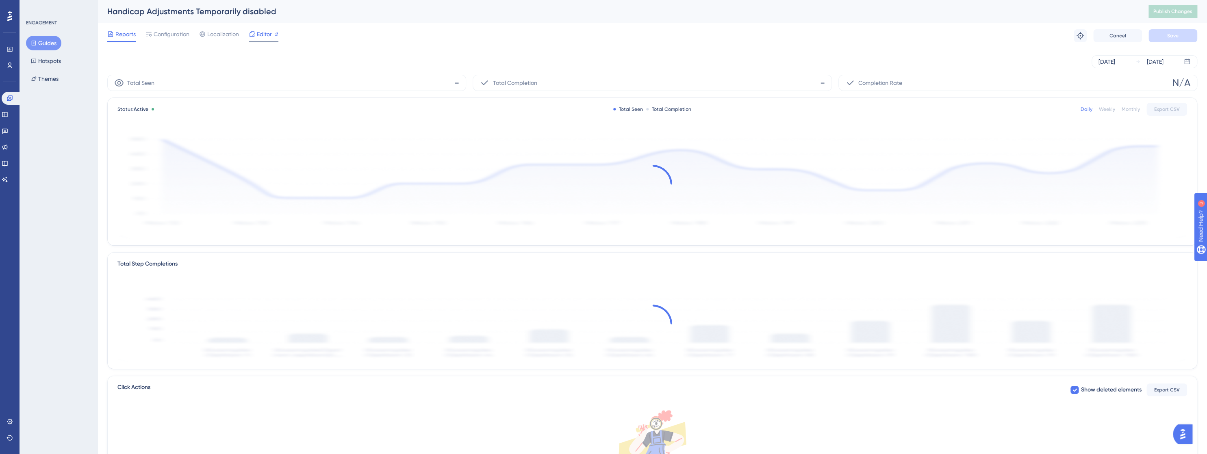
click at [268, 33] on span "Editor" at bounding box center [264, 34] width 15 height 10
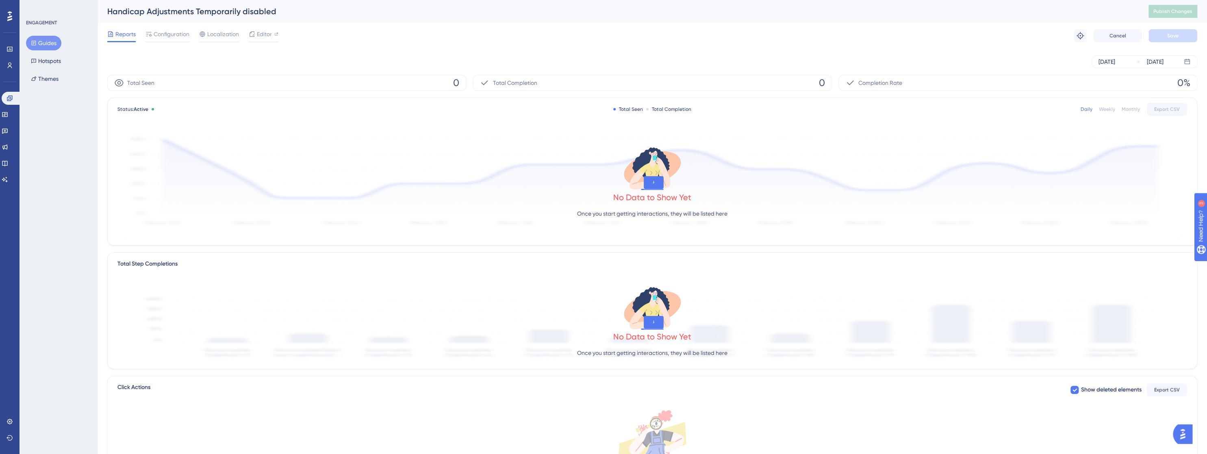
click at [46, 44] on button "Guides" at bounding box center [43, 43] width 35 height 15
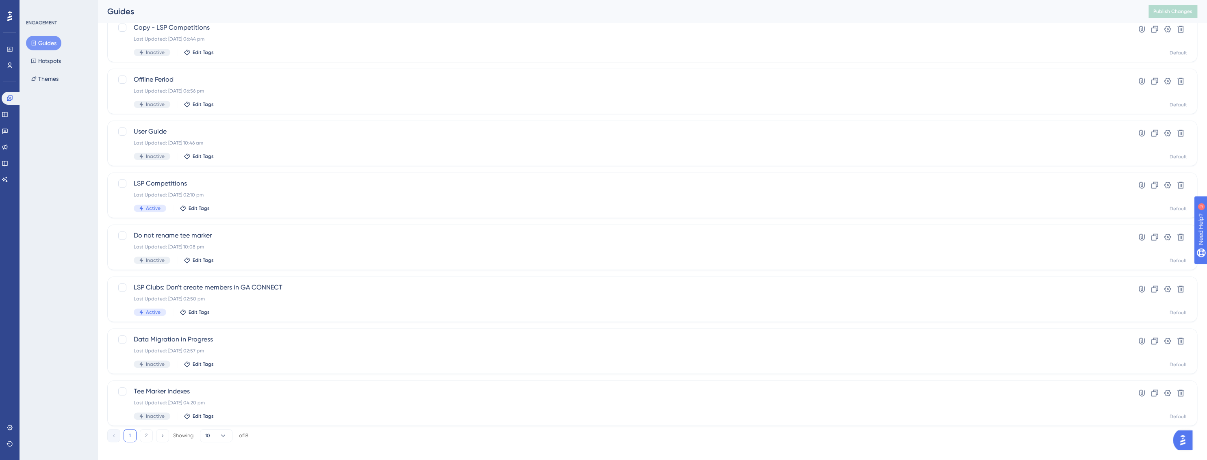
scroll to position [162, 0]
click at [210, 346] on div "Data Migration in Progress Last Updated: [DATE] 02:57 pm Inactive Edit Tags" at bounding box center [620, 350] width 972 height 33
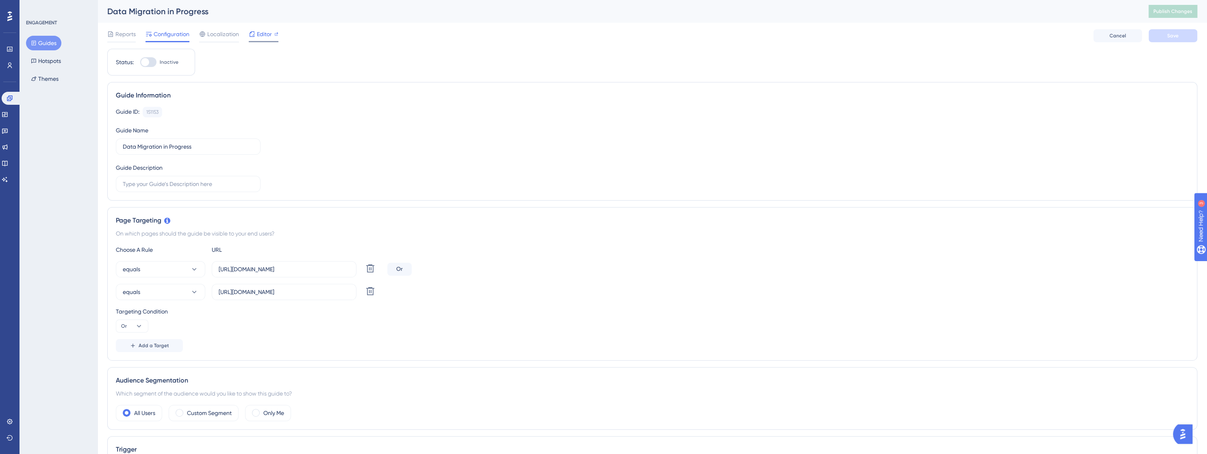
click at [262, 37] on span "Editor" at bounding box center [264, 34] width 15 height 10
click at [1167, 11] on button "Publish Changes" at bounding box center [1172, 11] width 49 height 13
click at [195, 271] on icon at bounding box center [194, 269] width 8 height 8
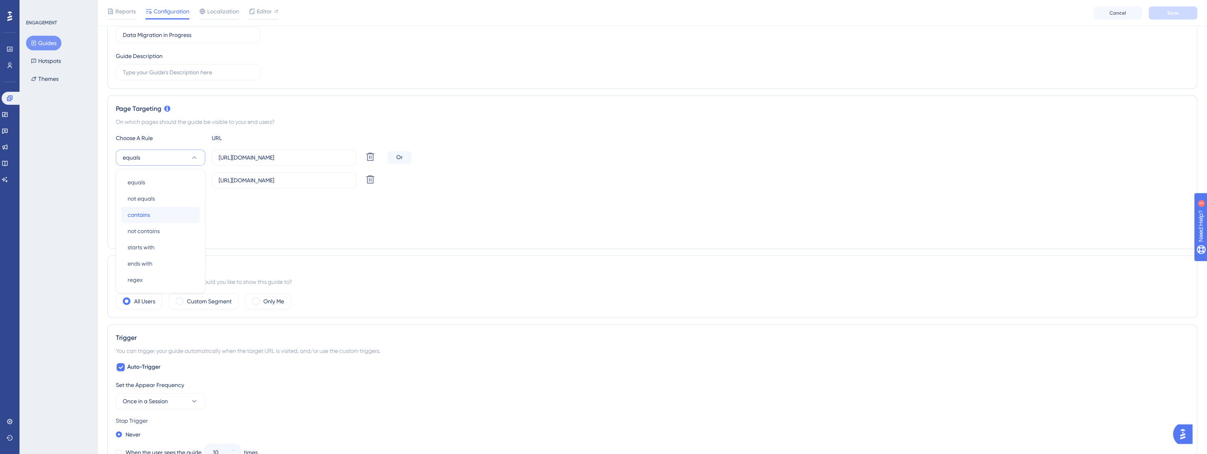
click at [179, 217] on div "contains contains" at bounding box center [161, 215] width 66 height 16
click at [191, 180] on icon at bounding box center [194, 180] width 8 height 8
drag, startPoint x: 175, startPoint y: 234, endPoint x: 184, endPoint y: 232, distance: 9.5
click at [175, 234] on div "contains contains" at bounding box center [161, 238] width 66 height 16
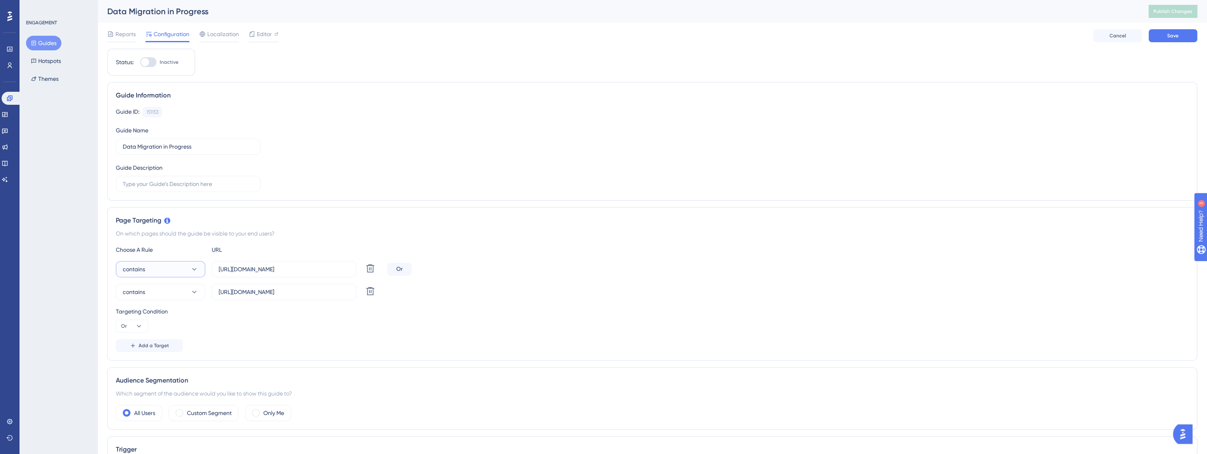
click at [194, 270] on icon at bounding box center [194, 269] width 4 height 2
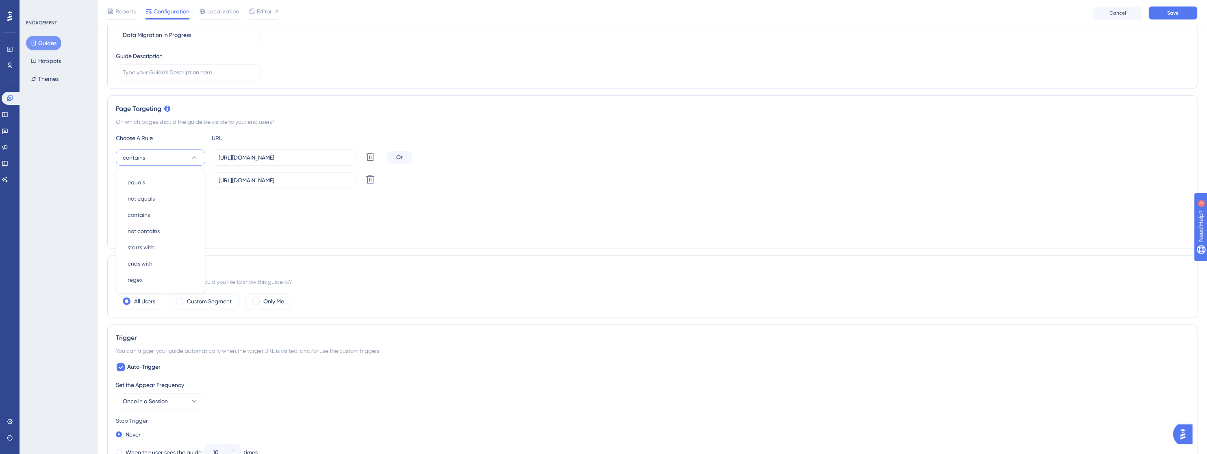
click at [455, 245] on div "Page Targeting On which pages should the guide be visible to your end users? Ch…" at bounding box center [652, 172] width 1090 height 154
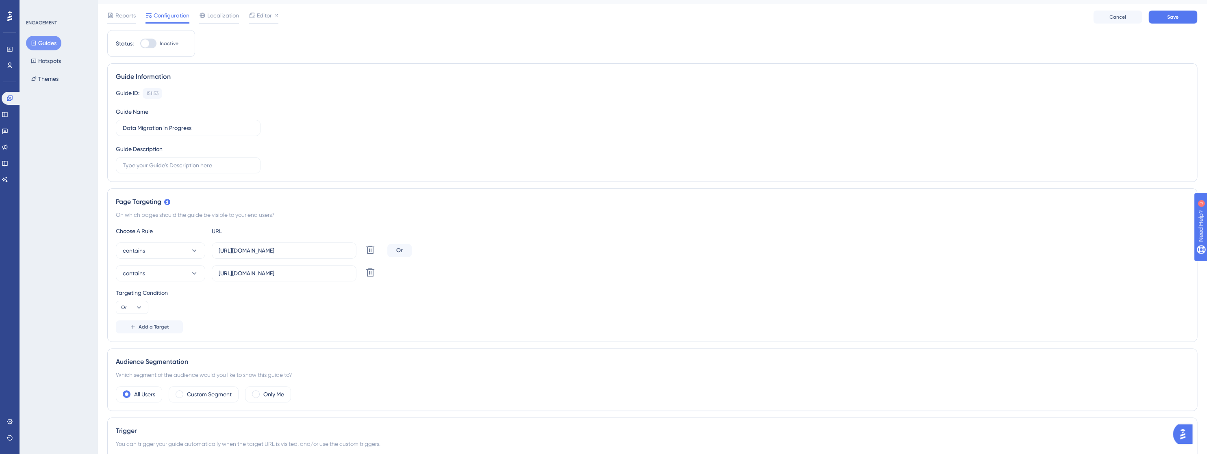
scroll to position [0, 0]
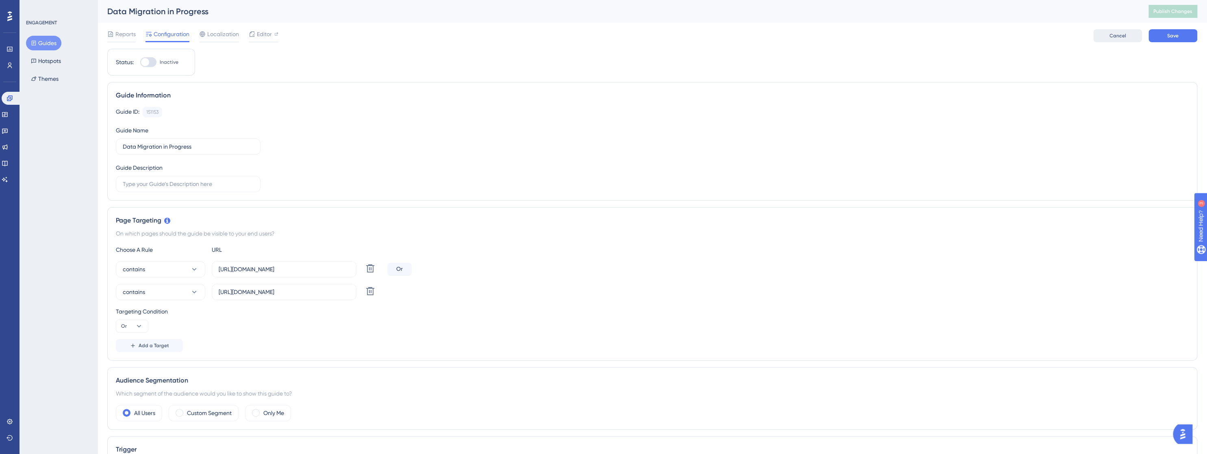
click at [1113, 37] on span "Cancel" at bounding box center [1117, 35] width 17 height 6
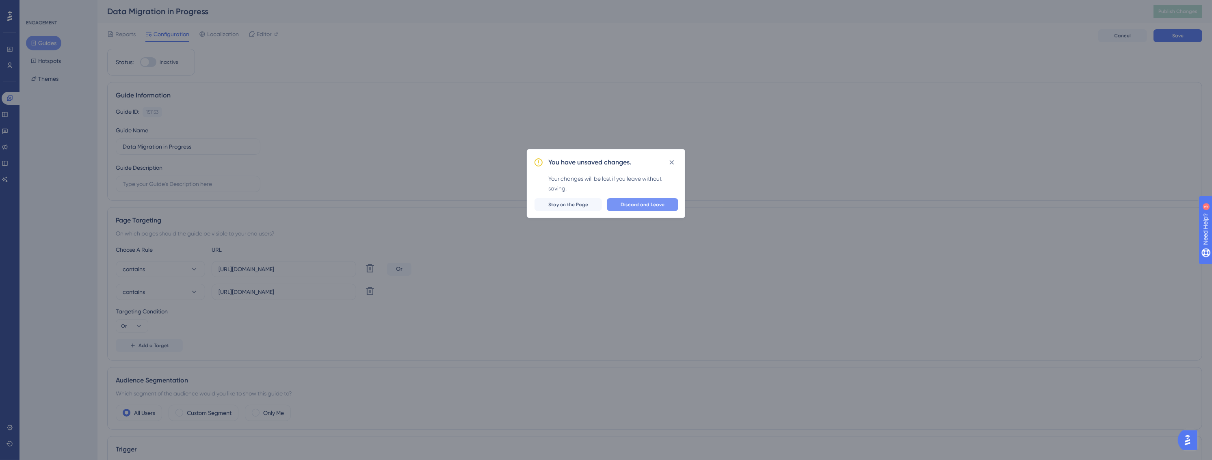
click at [631, 204] on span "Discard and Leave" at bounding box center [643, 204] width 44 height 6
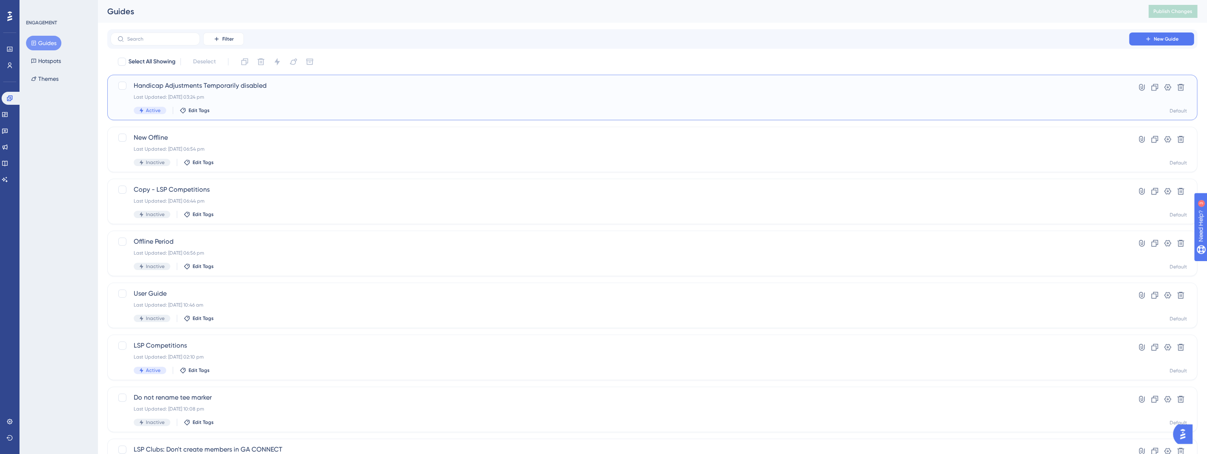
click at [236, 97] on div "Last Updated: [DATE] 03:24 pm" at bounding box center [620, 97] width 972 height 6
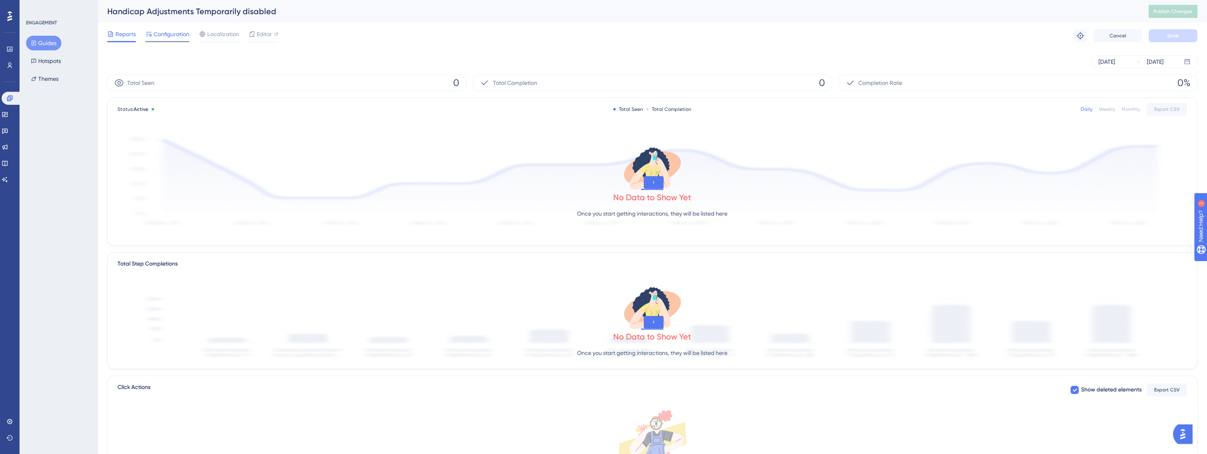
click at [166, 32] on span "Configuration" at bounding box center [172, 34] width 36 height 10
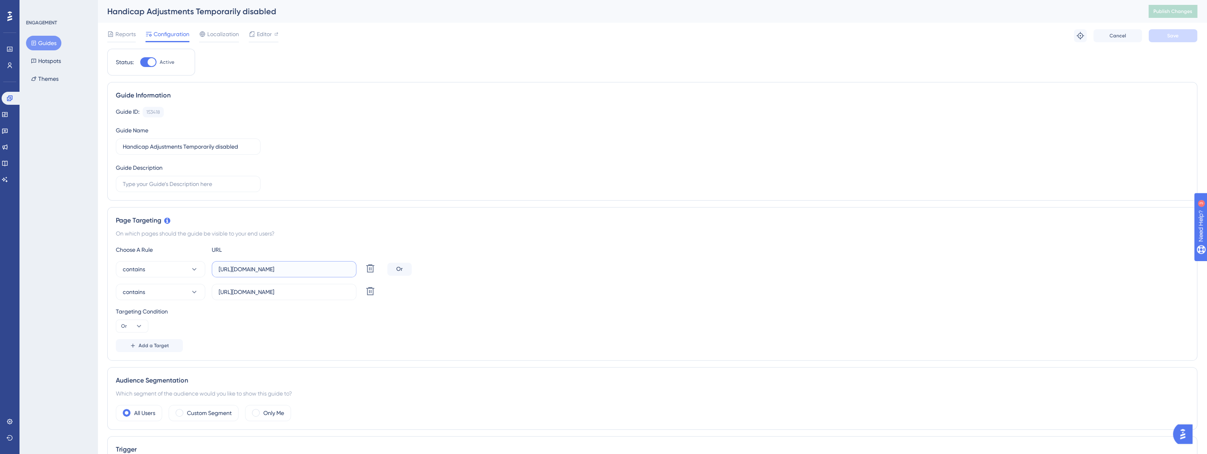
click at [304, 271] on input "[URL][DOMAIN_NAME]" at bounding box center [284, 269] width 131 height 9
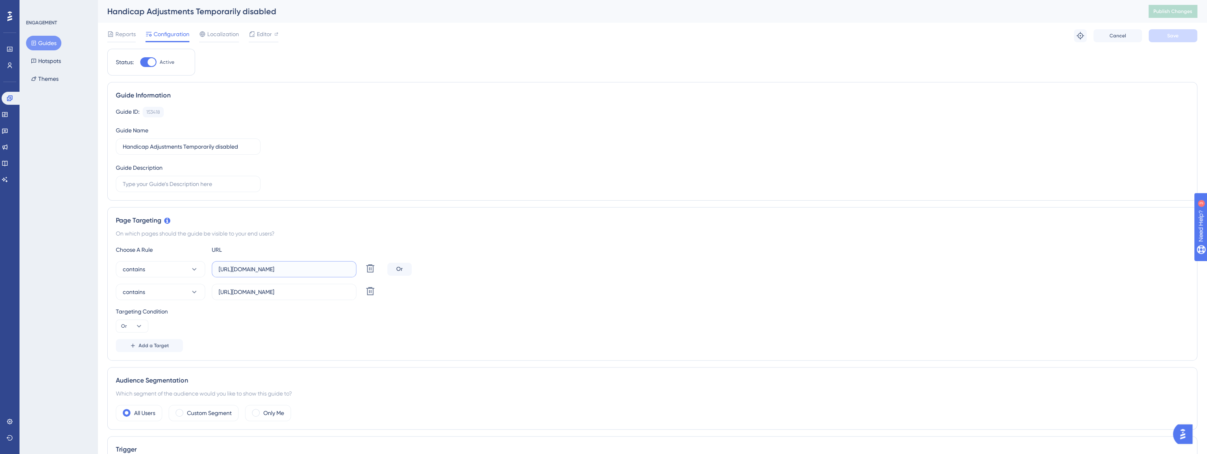
click at [334, 270] on input "[URL][DOMAIN_NAME]" at bounding box center [284, 269] width 131 height 9
click at [349, 268] on input "[URL][DOMAIN_NAME]" at bounding box center [284, 269] width 131 height 9
click at [348, 290] on input "[URL][DOMAIN_NAME]" at bounding box center [284, 292] width 131 height 9
click at [342, 316] on div "Targeting Condition Or" at bounding box center [652, 320] width 1072 height 26
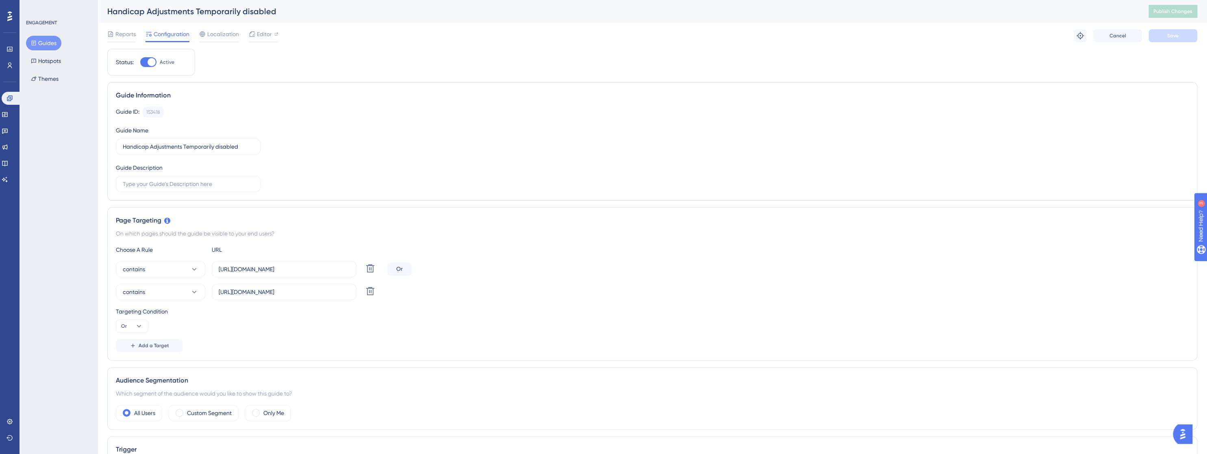
scroll to position [0, 0]
